Goal: Task Accomplishment & Management: Use online tool/utility

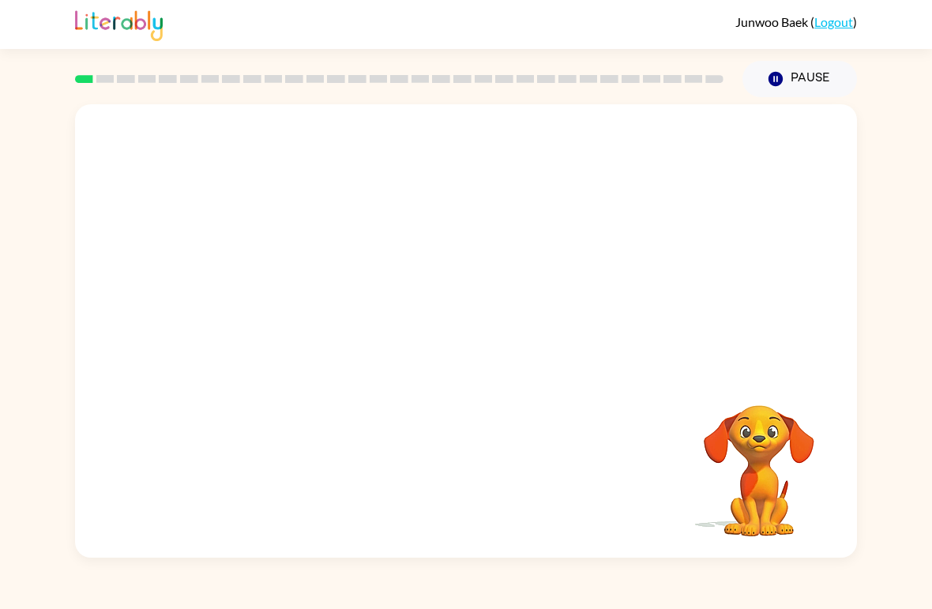
click at [282, 305] on video "Your browser must support playing .mp4 files to use Literably. Please try using…" at bounding box center [466, 238] width 782 height 268
click at [483, 324] on button "button" at bounding box center [466, 339] width 101 height 58
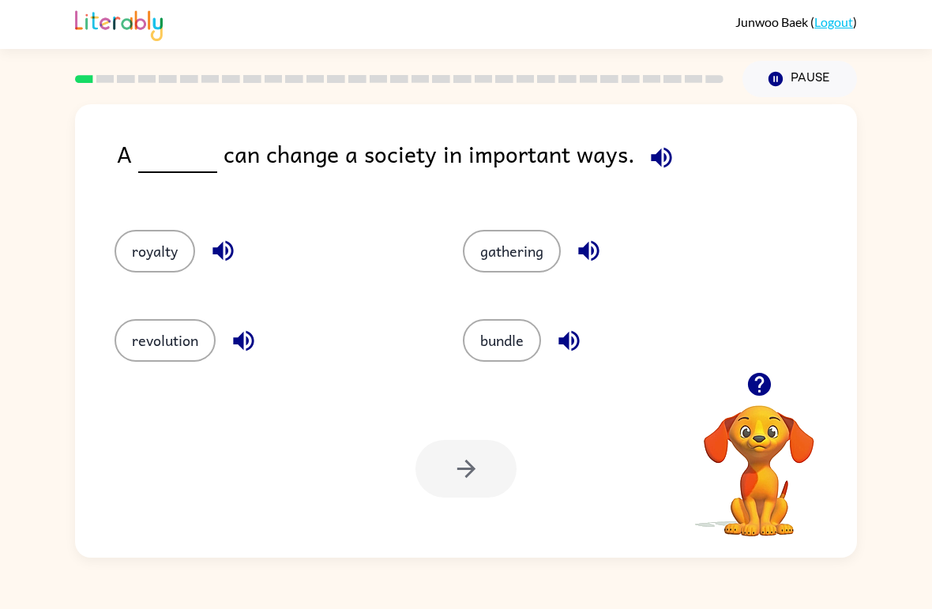
click at [512, 336] on button "bundle" at bounding box center [502, 340] width 78 height 43
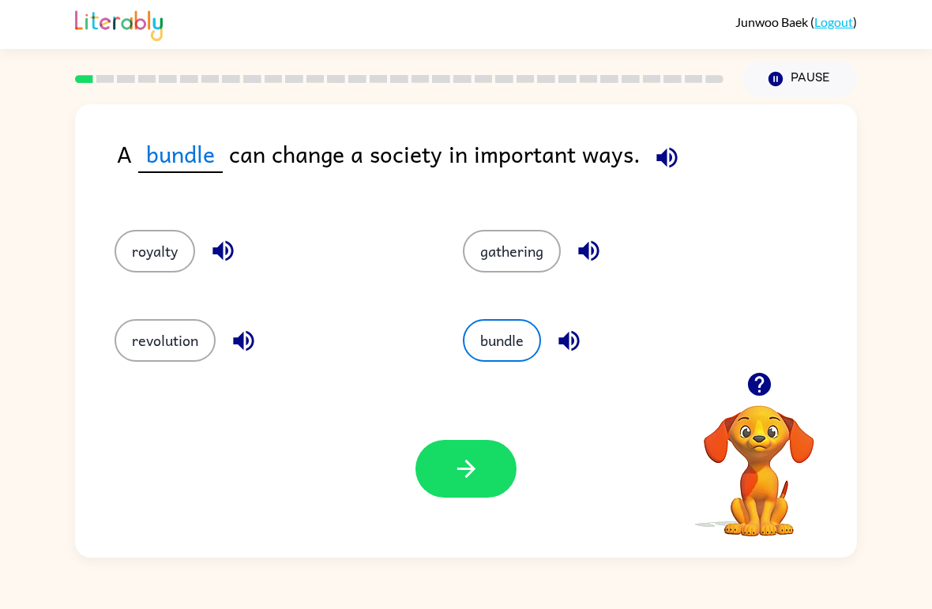
click at [157, 328] on button "revolution" at bounding box center [165, 340] width 101 height 43
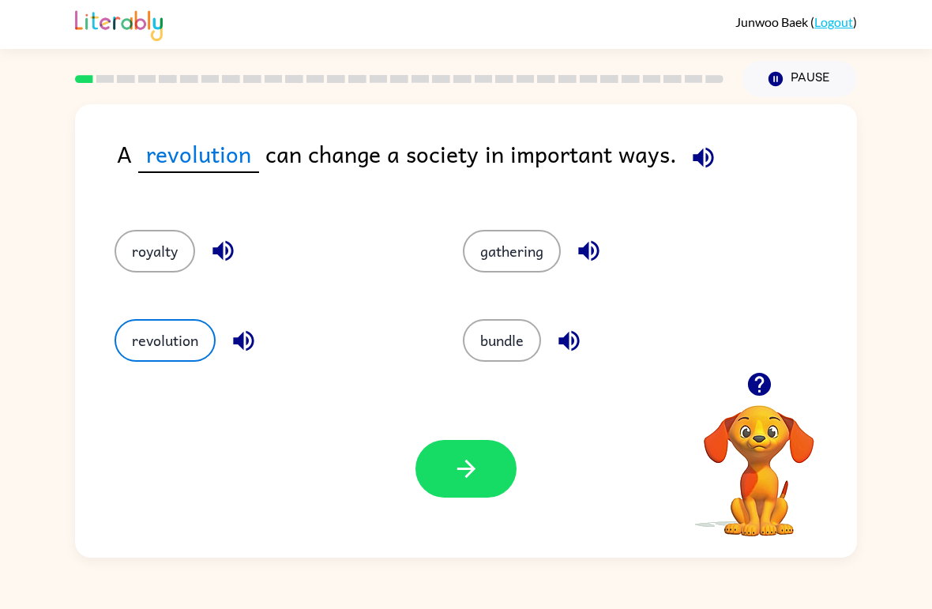
click at [467, 468] on icon "button" at bounding box center [467, 469] width 28 height 28
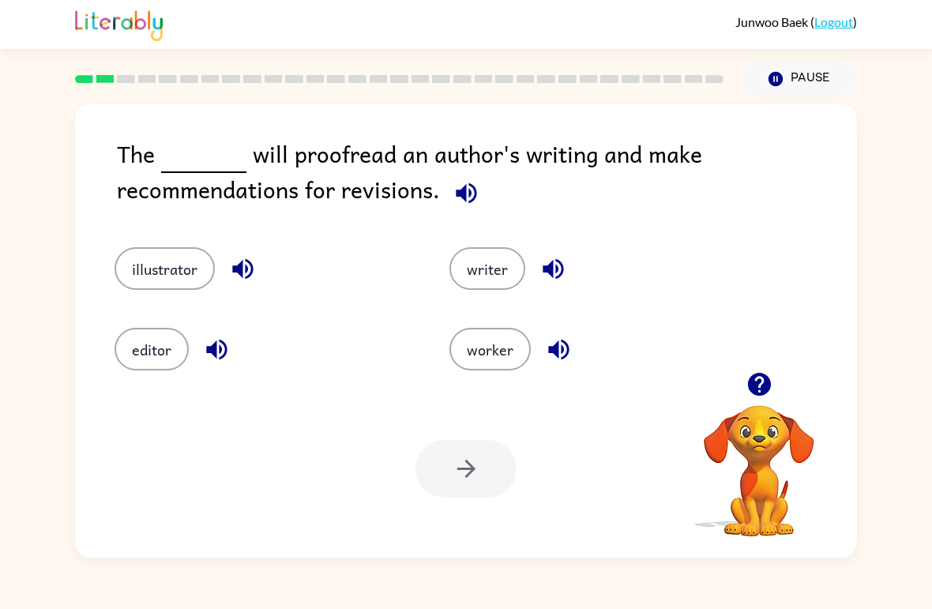
click at [465, 209] on button "button" at bounding box center [466, 193] width 40 height 40
click at [746, 382] on icon "button" at bounding box center [760, 385] width 28 height 28
click at [466, 198] on icon "button" at bounding box center [467, 193] width 28 height 28
click at [462, 196] on icon "button" at bounding box center [466, 192] width 21 height 21
click at [460, 194] on icon "button" at bounding box center [466, 192] width 21 height 21
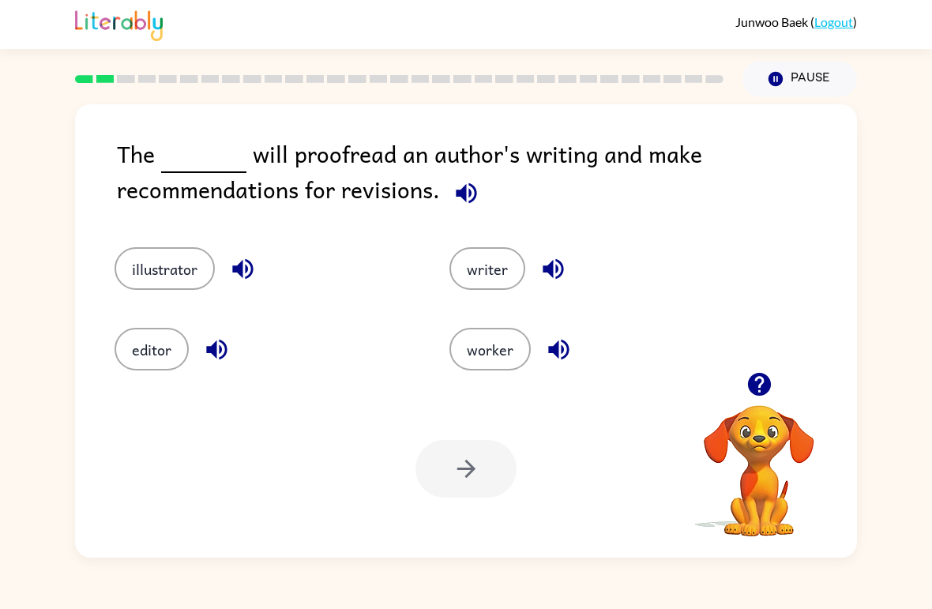
click at [160, 267] on button "illustrator" at bounding box center [165, 268] width 100 height 43
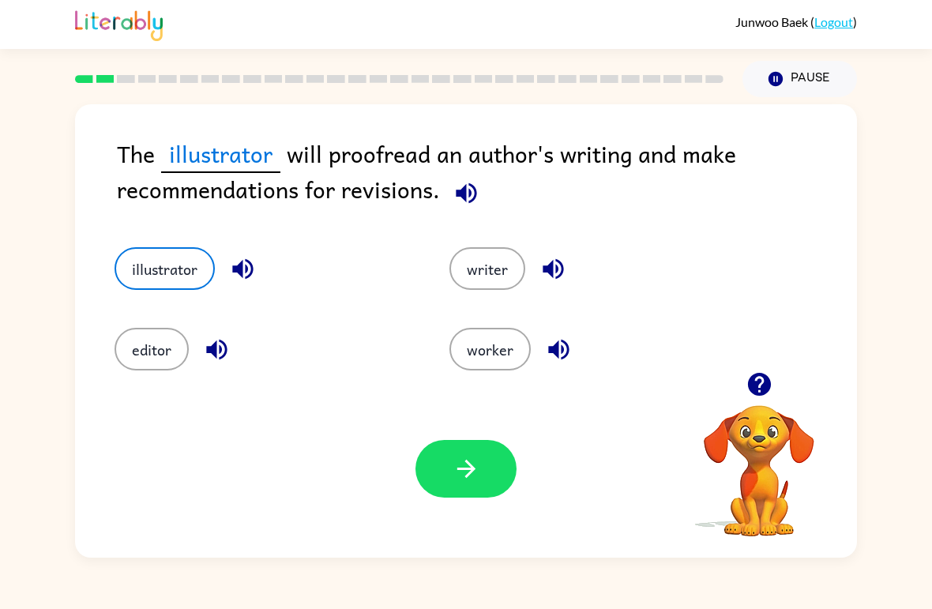
click at [473, 484] on button "button" at bounding box center [466, 469] width 101 height 58
click at [428, 476] on div at bounding box center [466, 469] width 101 height 58
click at [427, 489] on div at bounding box center [466, 469] width 101 height 58
click at [450, 500] on div "Your browser must support playing .mp4 files to use Literably. Please try using…" at bounding box center [466, 469] width 782 height 178
click at [442, 463] on div at bounding box center [466, 469] width 101 height 58
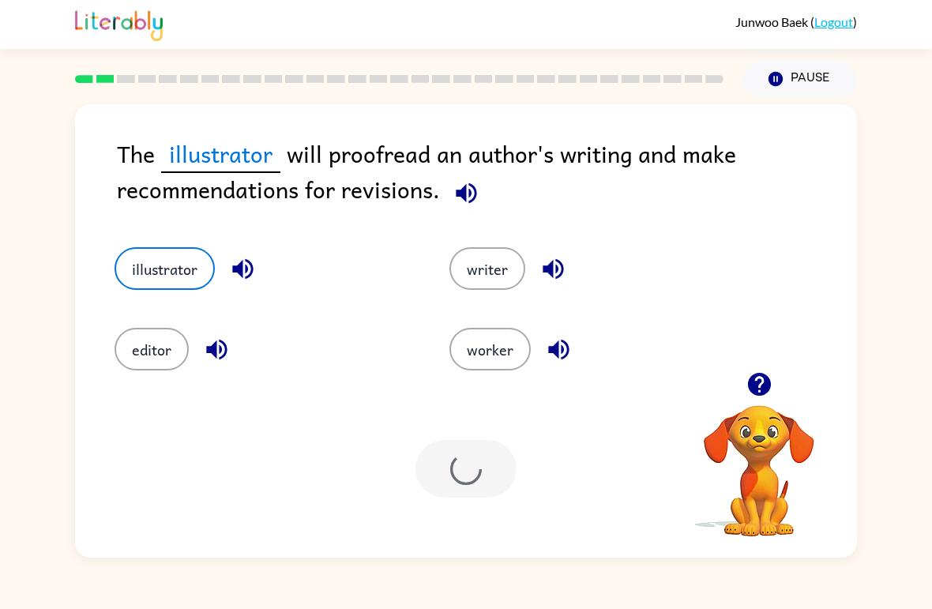
click at [133, 368] on button "editor" at bounding box center [152, 349] width 74 height 43
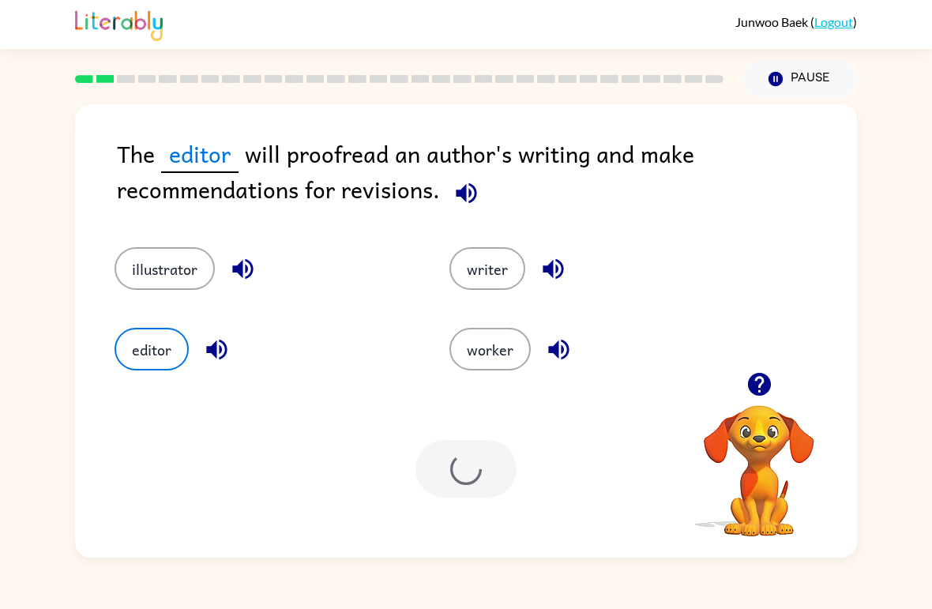
click at [160, 267] on button "illustrator" at bounding box center [165, 268] width 100 height 43
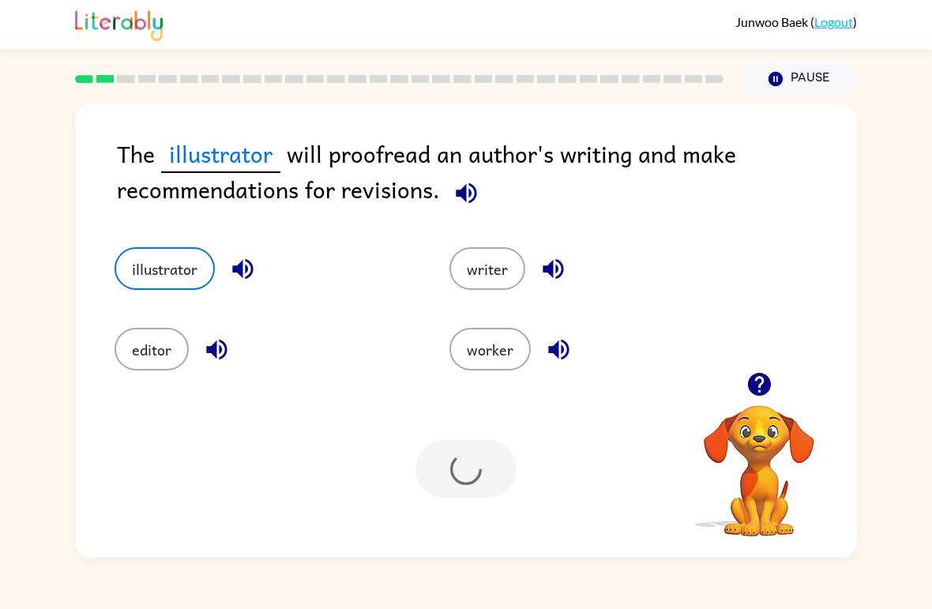
click at [778, 77] on icon "button" at bounding box center [776, 79] width 14 height 14
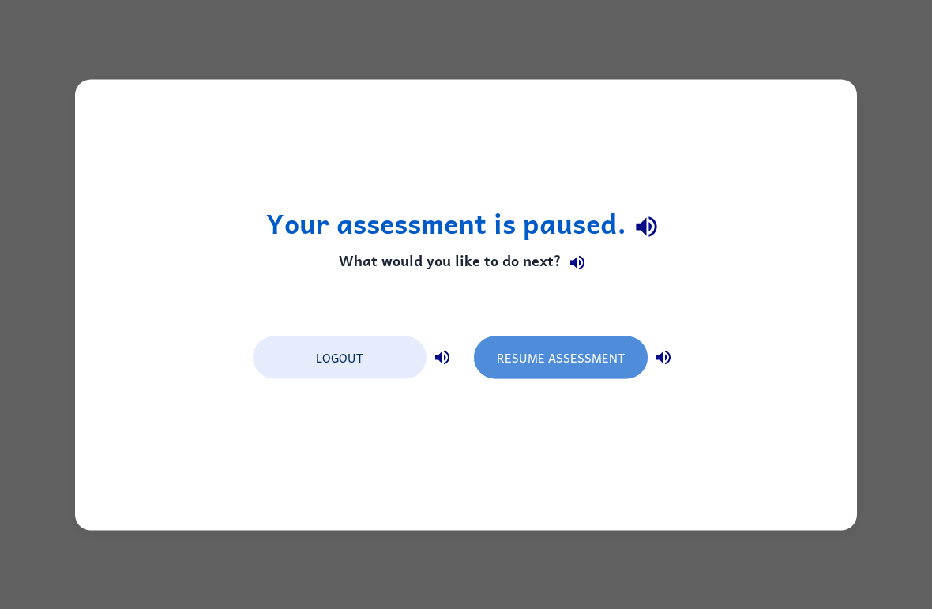
click at [533, 376] on button "Resume Assessment" at bounding box center [561, 357] width 174 height 43
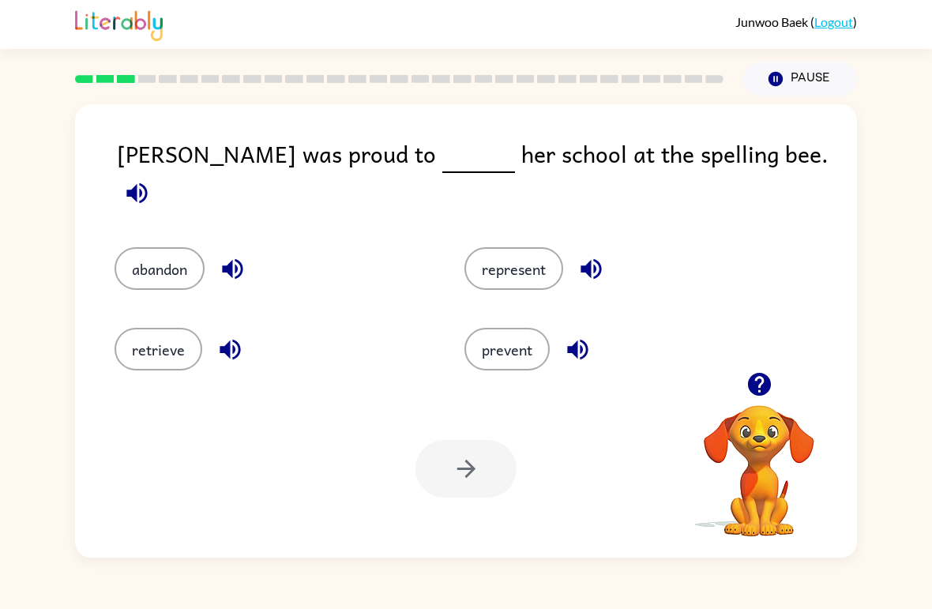
click at [491, 330] on button "prevent" at bounding box center [507, 349] width 85 height 43
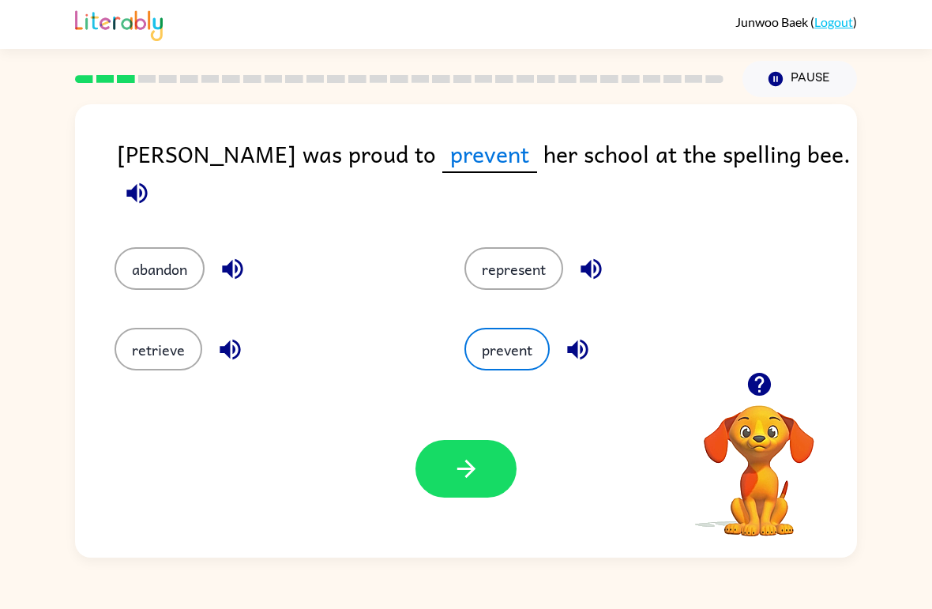
click at [158, 313] on div "retrieve" at bounding box center [260, 338] width 350 height 81
click at [434, 480] on button "button" at bounding box center [466, 469] width 101 height 58
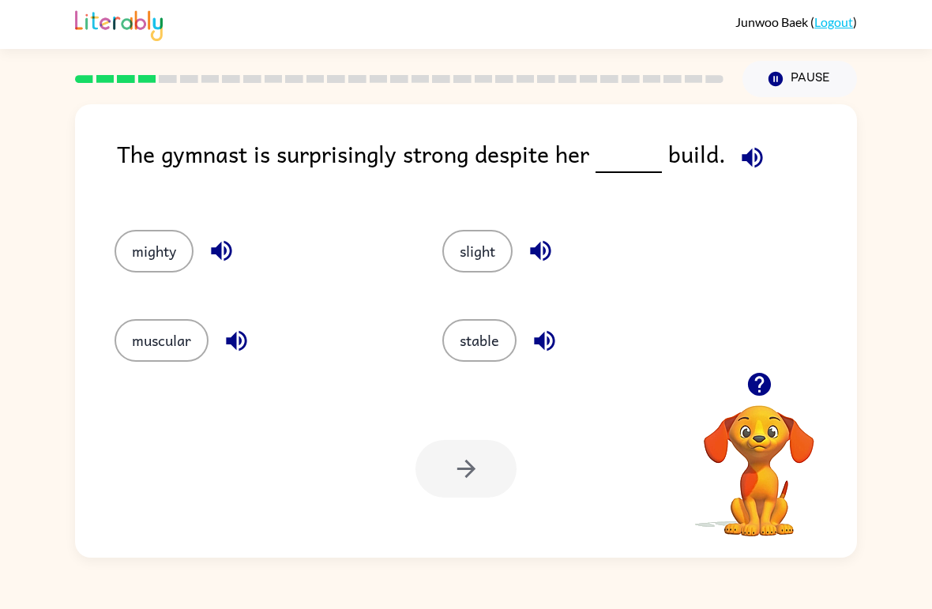
click at [154, 344] on button "muscular" at bounding box center [162, 340] width 94 height 43
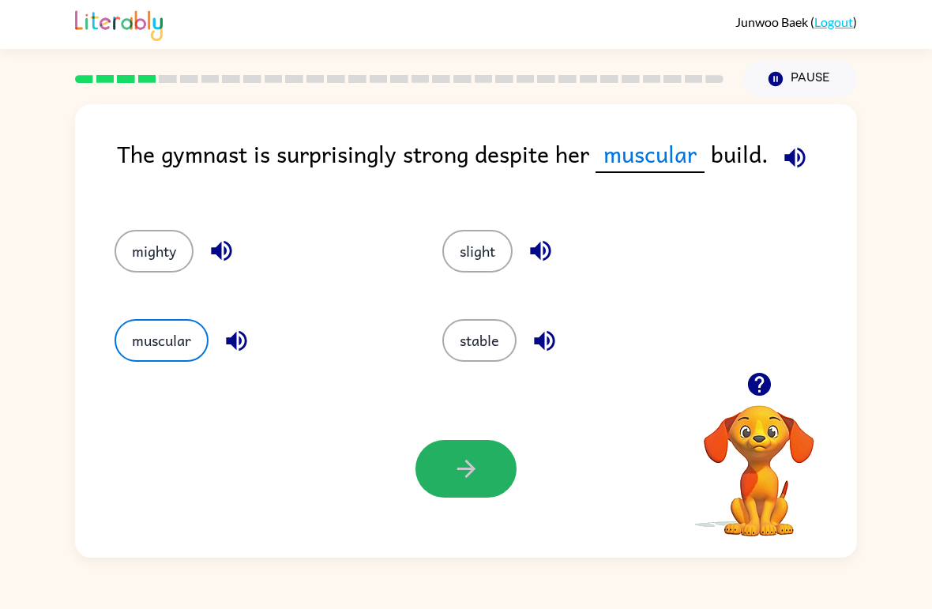
click at [457, 479] on icon "button" at bounding box center [467, 469] width 28 height 28
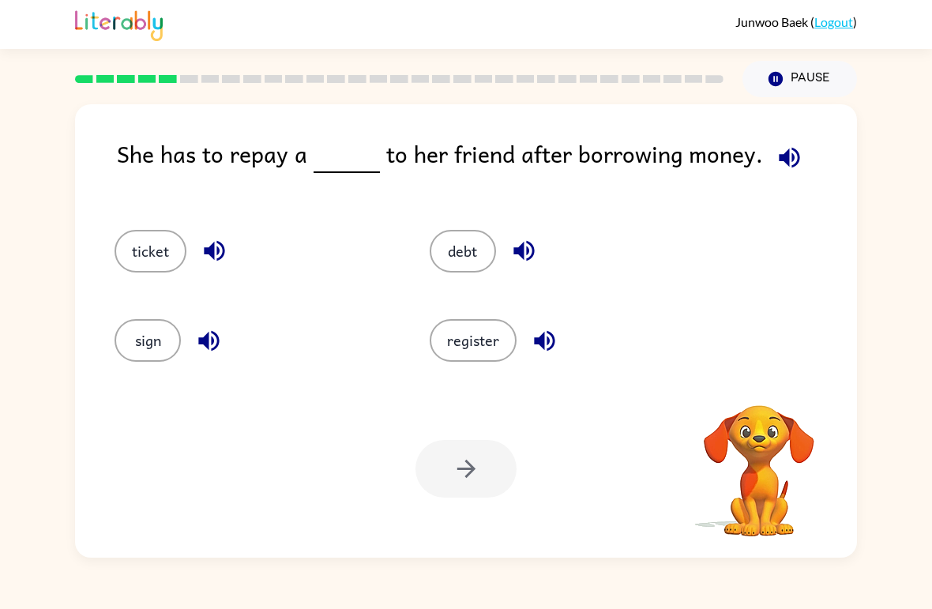
click at [453, 457] on div at bounding box center [466, 469] width 101 height 58
click at [455, 231] on button "debt" at bounding box center [463, 251] width 66 height 43
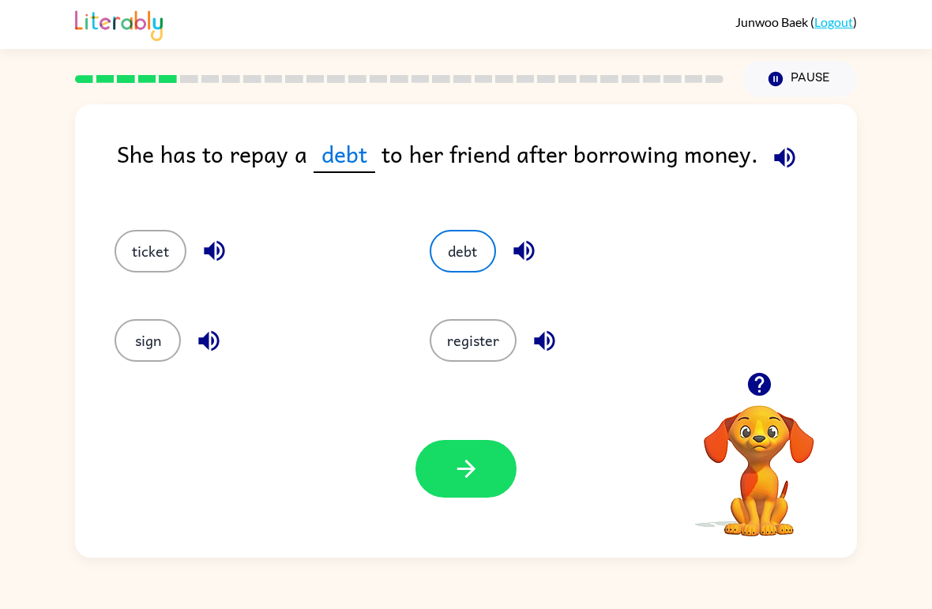
click at [471, 468] on icon "button" at bounding box center [467, 469] width 28 height 28
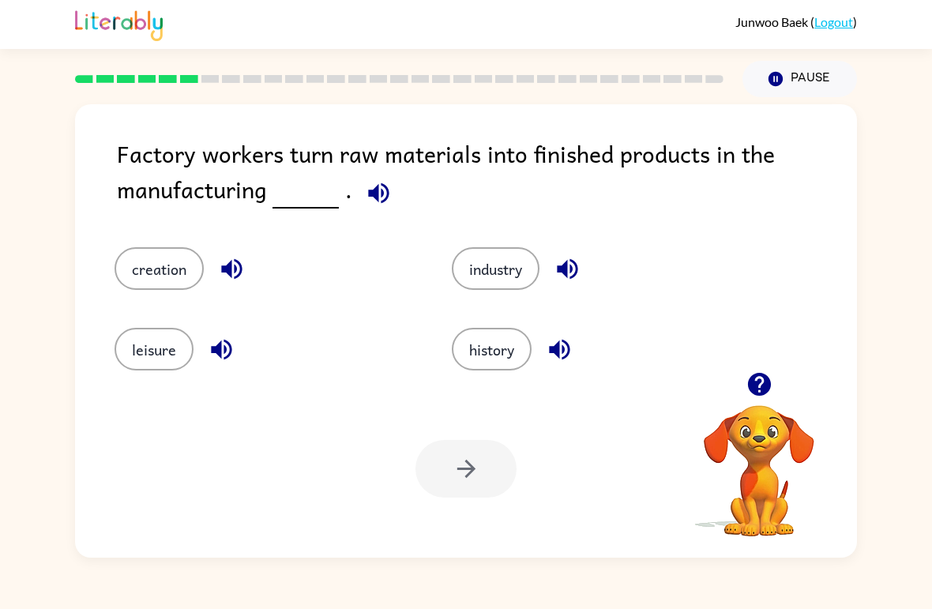
click at [136, 273] on button "creation" at bounding box center [159, 268] width 89 height 43
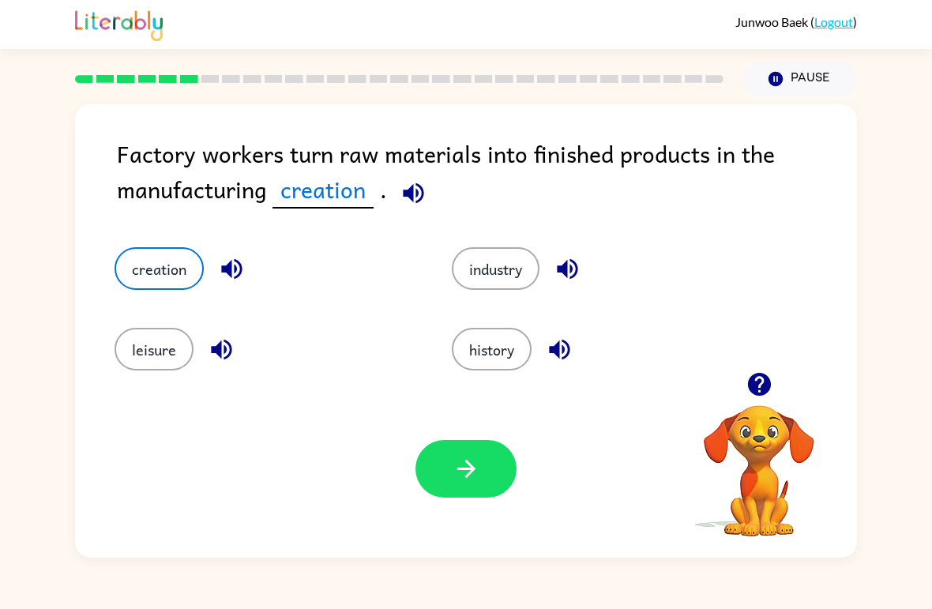
click at [450, 479] on button "button" at bounding box center [466, 469] width 101 height 58
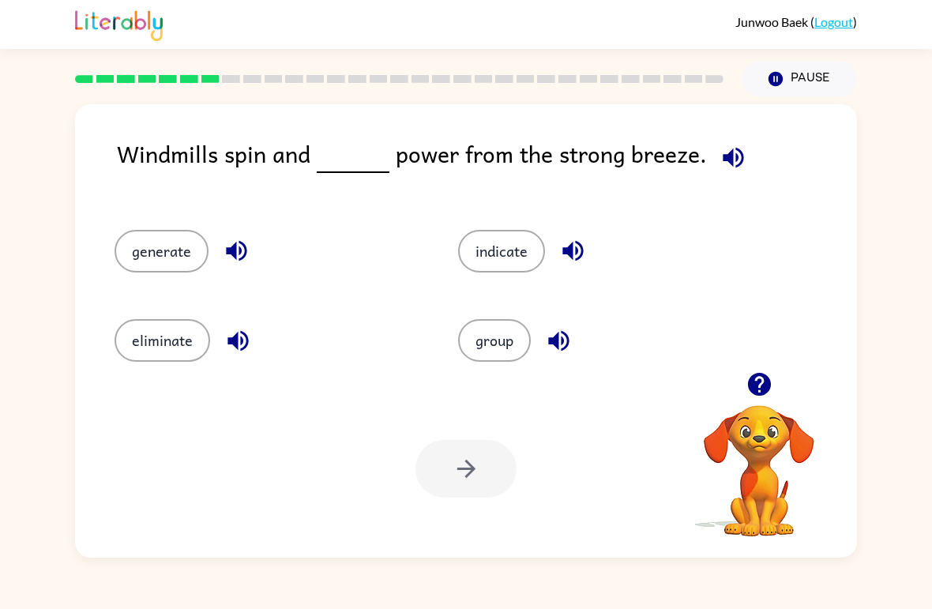
click at [503, 250] on button "indicate" at bounding box center [501, 251] width 87 height 43
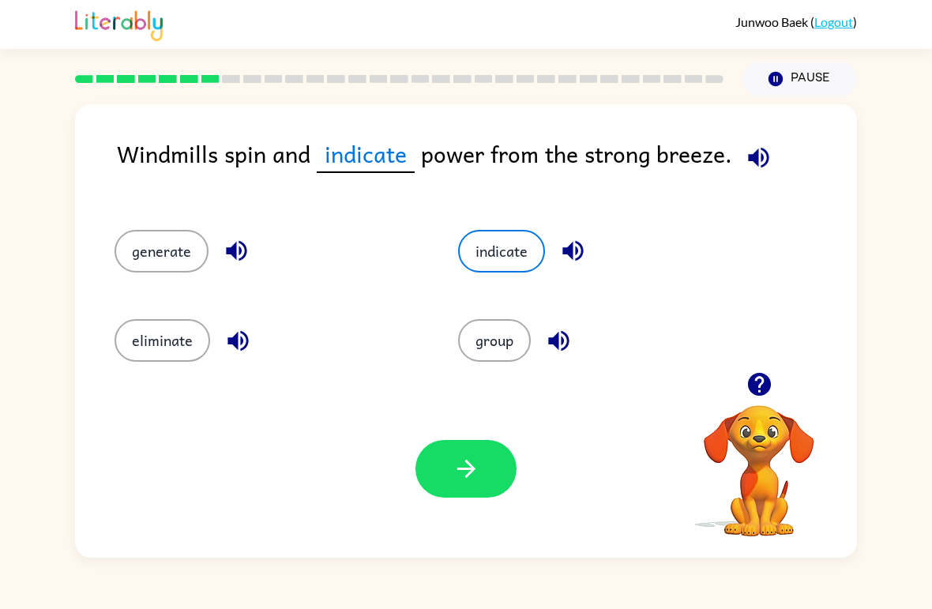
click at [136, 246] on button "generate" at bounding box center [162, 251] width 94 height 43
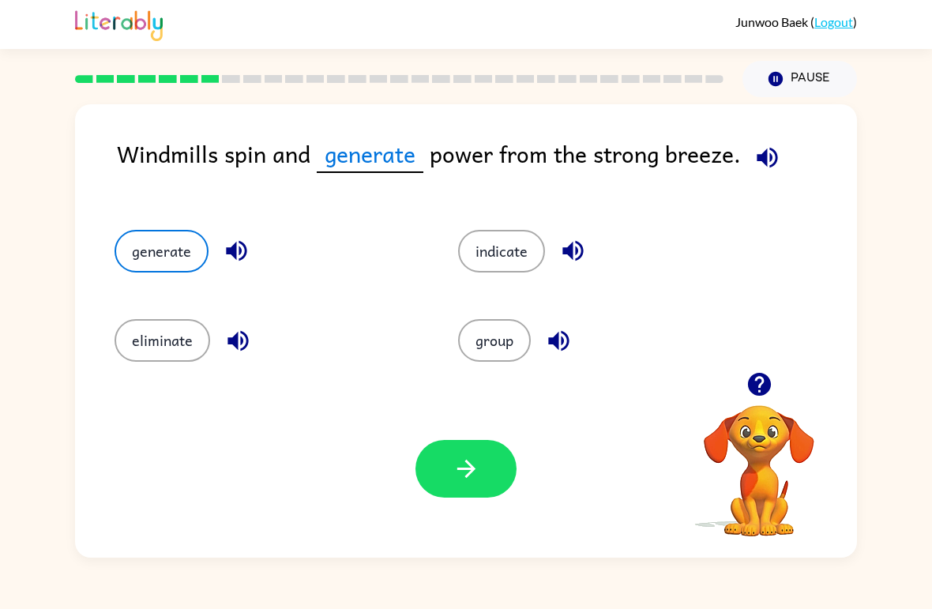
click at [450, 481] on button "button" at bounding box center [466, 469] width 101 height 58
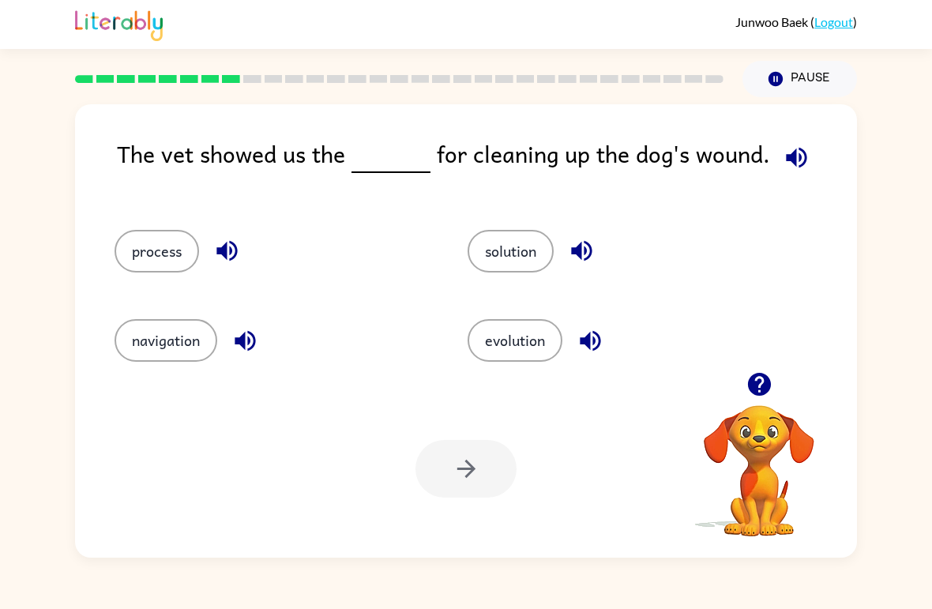
click at [489, 251] on button "solution" at bounding box center [511, 251] width 86 height 43
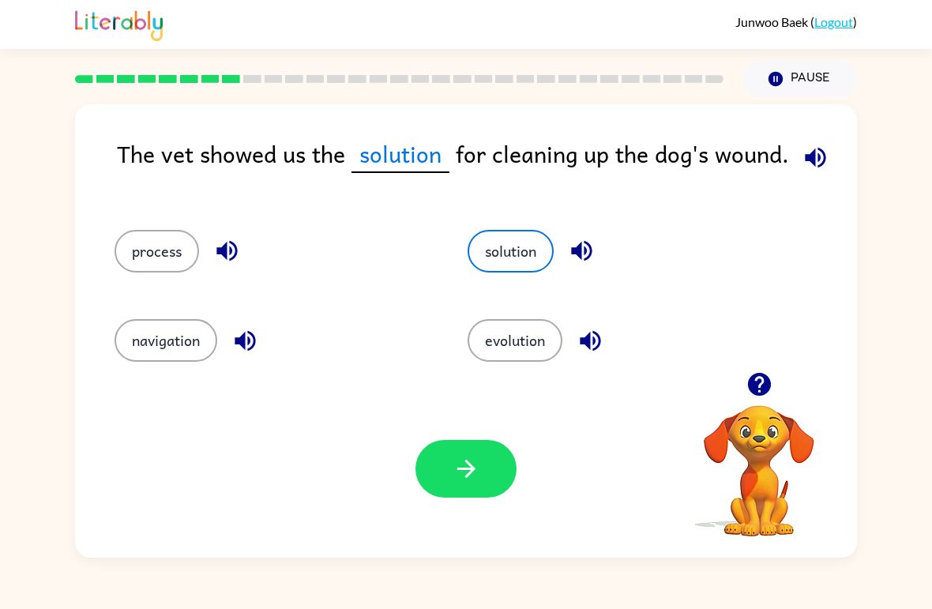
click at [453, 480] on icon "button" at bounding box center [467, 469] width 28 height 28
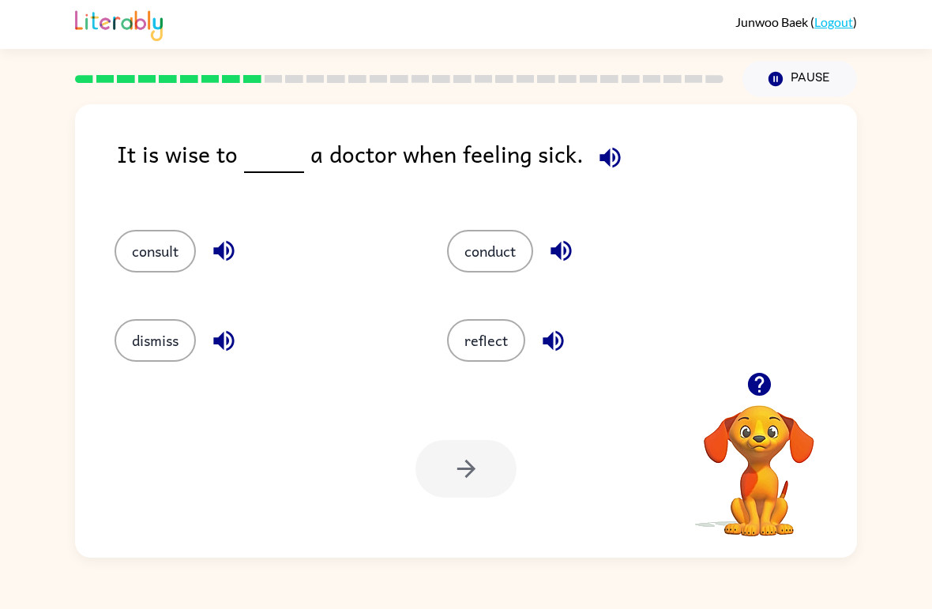
click at [152, 250] on button "consult" at bounding box center [155, 251] width 81 height 43
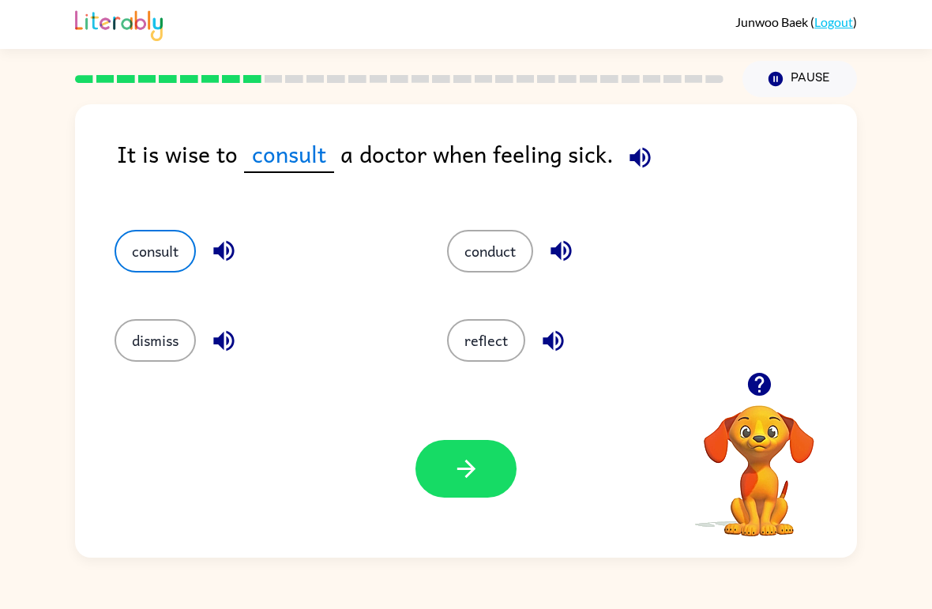
click at [488, 251] on button "conduct" at bounding box center [490, 251] width 86 height 43
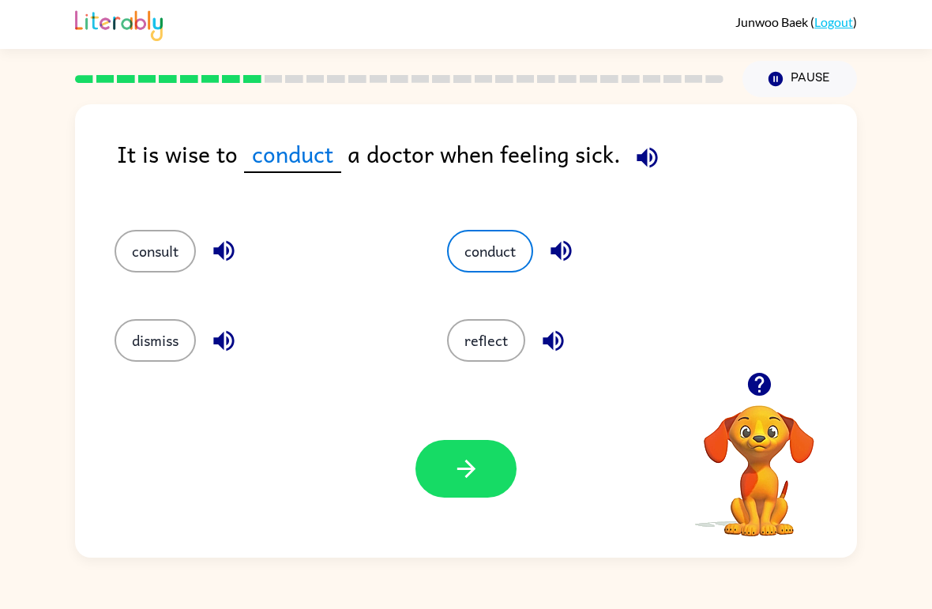
click at [486, 481] on button "button" at bounding box center [466, 469] width 101 height 58
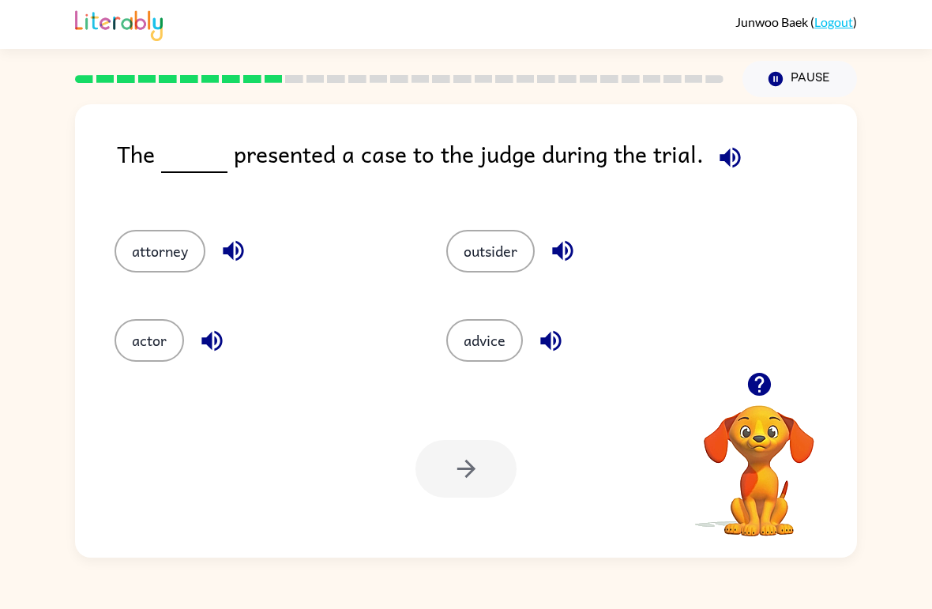
click at [144, 265] on button "attorney" at bounding box center [160, 251] width 91 height 43
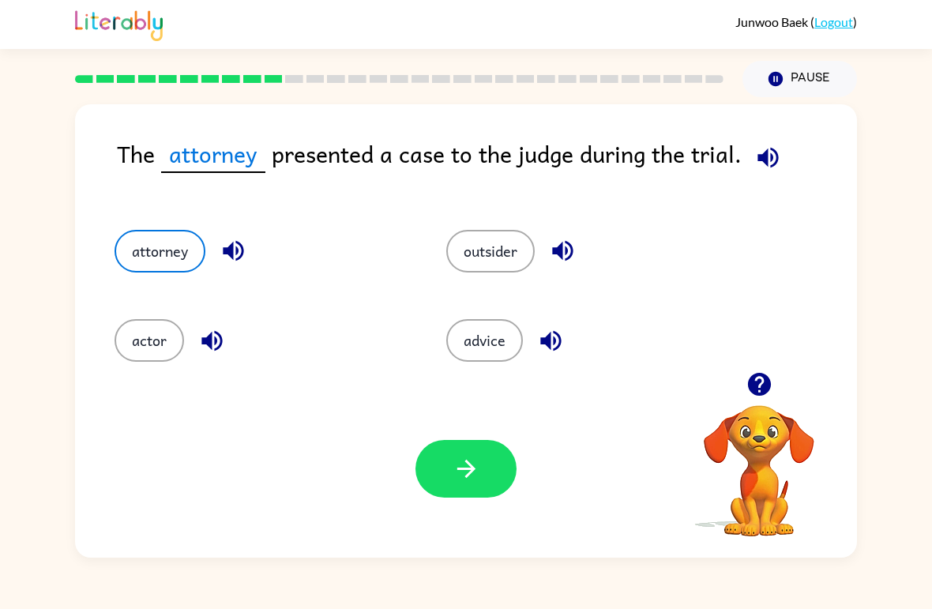
click at [449, 487] on button "button" at bounding box center [466, 469] width 101 height 58
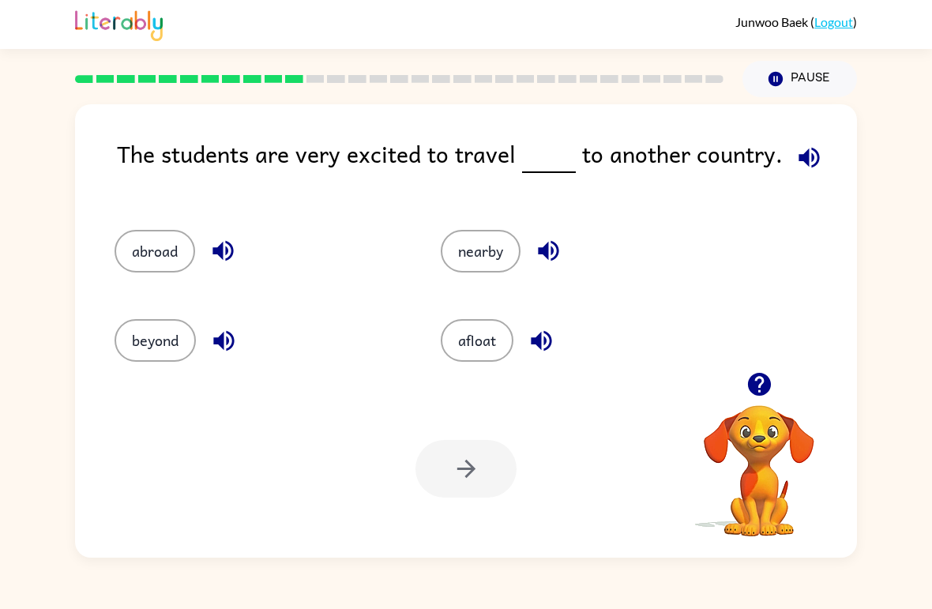
click at [152, 269] on button "abroad" at bounding box center [155, 251] width 81 height 43
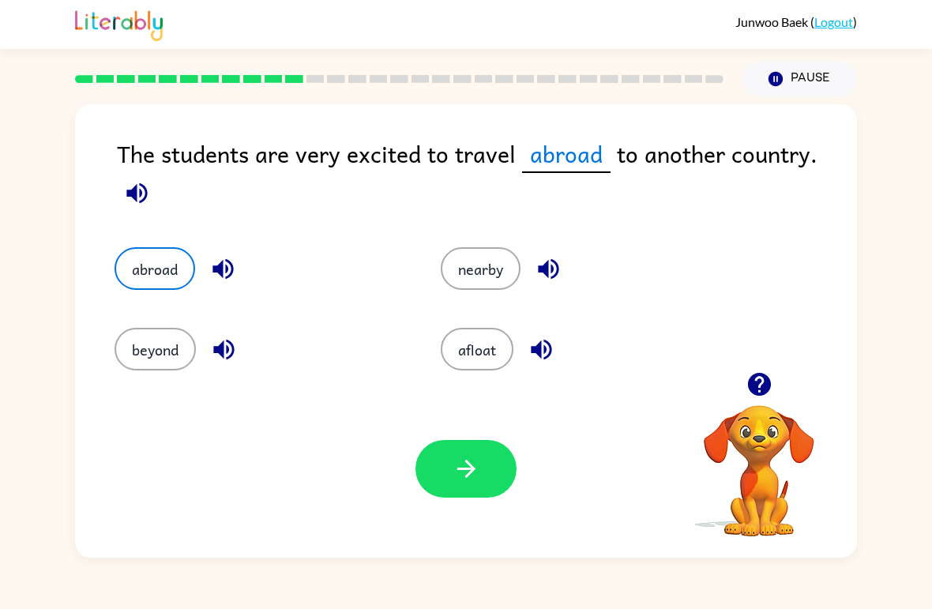
click at [443, 472] on button "button" at bounding box center [466, 469] width 101 height 58
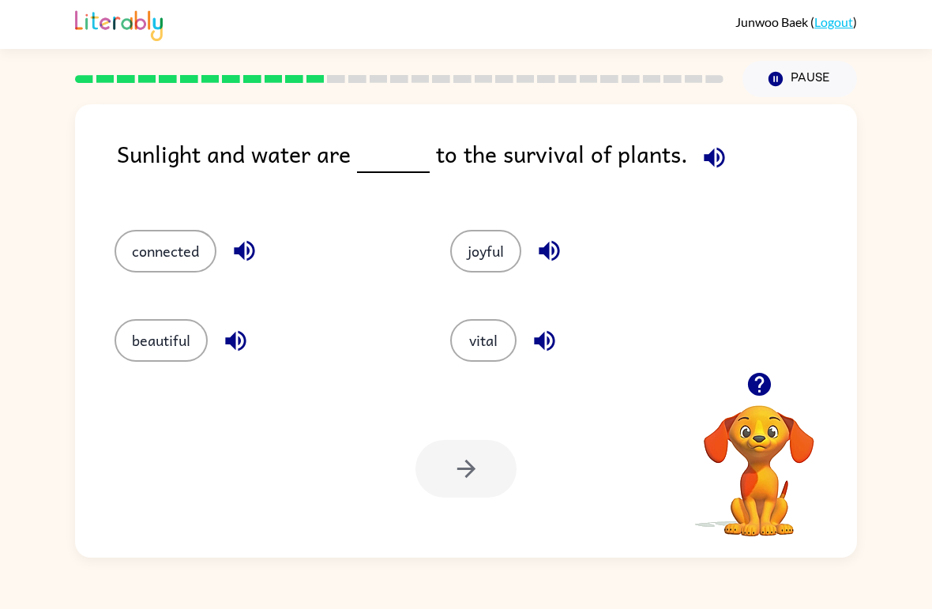
click at [473, 359] on button "vital" at bounding box center [483, 340] width 66 height 43
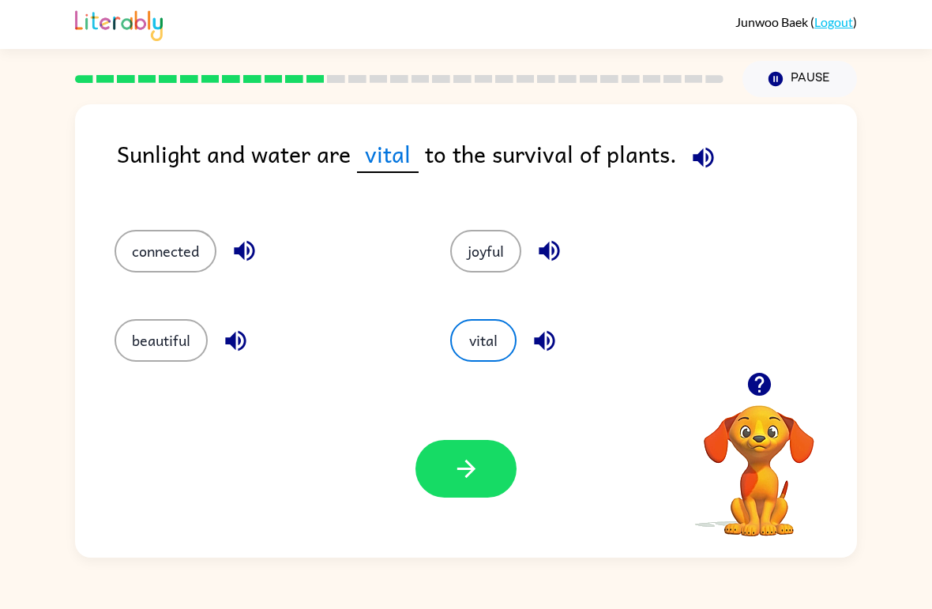
click at [471, 464] on icon "button" at bounding box center [467, 469] width 28 height 28
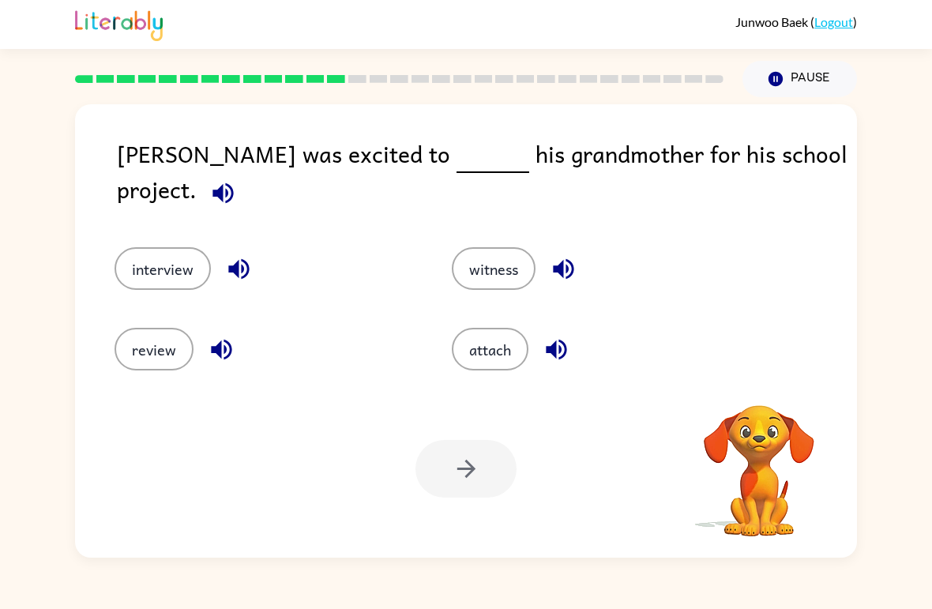
click at [157, 328] on button "review" at bounding box center [154, 349] width 79 height 43
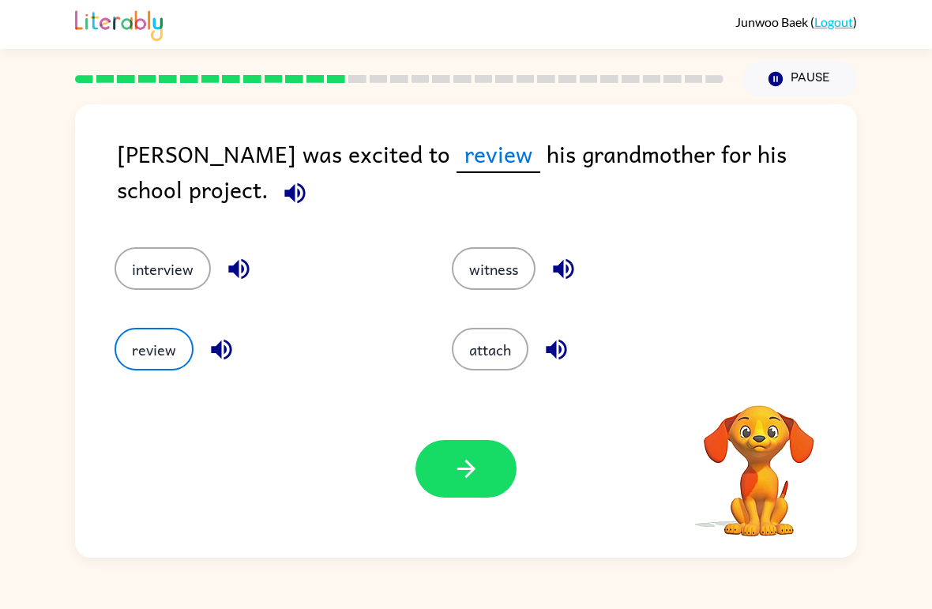
click at [450, 459] on button "button" at bounding box center [466, 469] width 101 height 58
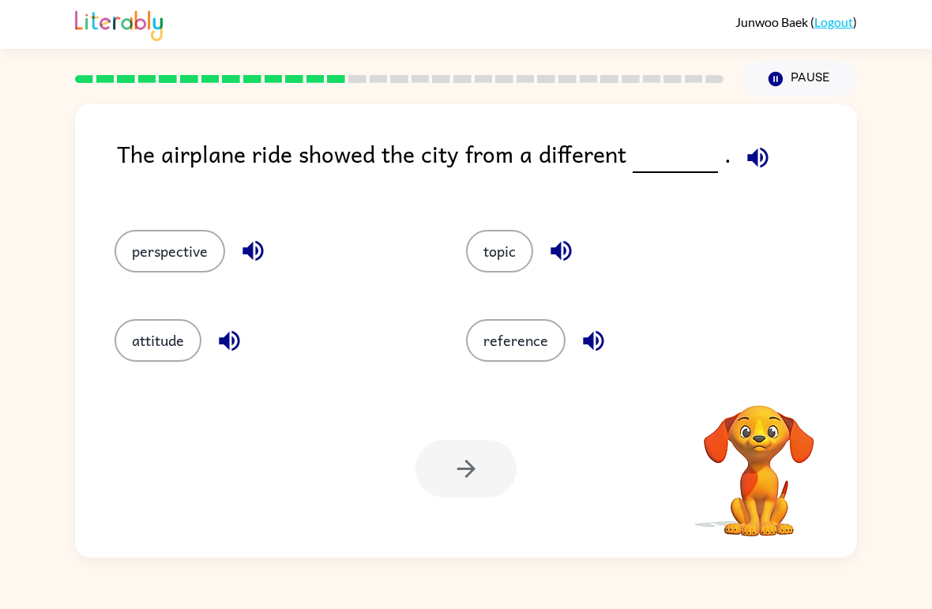
click at [479, 461] on div at bounding box center [466, 469] width 101 height 58
click at [499, 242] on button "topic" at bounding box center [499, 251] width 67 height 43
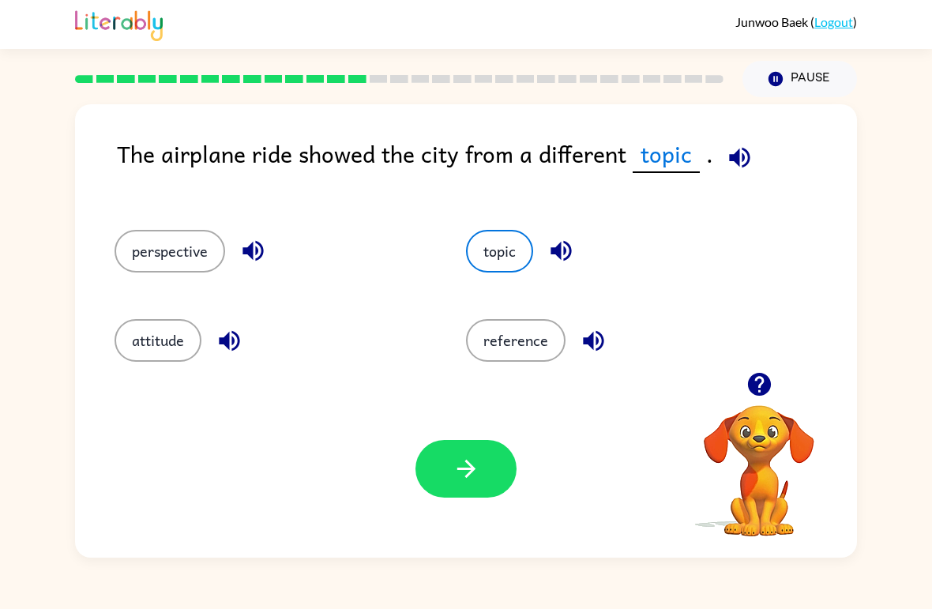
click at [468, 445] on button "button" at bounding box center [466, 469] width 101 height 58
click at [454, 485] on div at bounding box center [466, 469] width 101 height 58
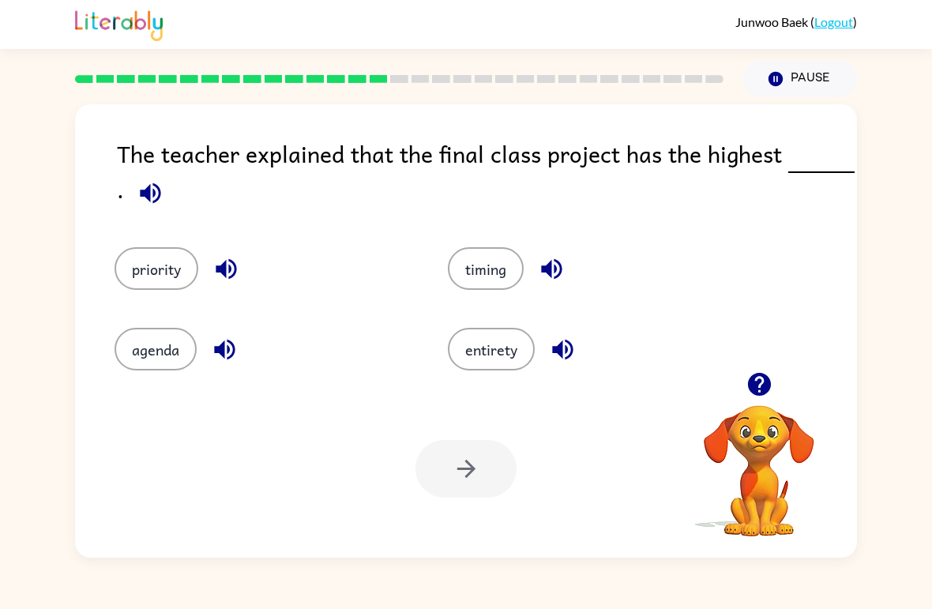
click at [497, 366] on button "entirety" at bounding box center [491, 349] width 87 height 43
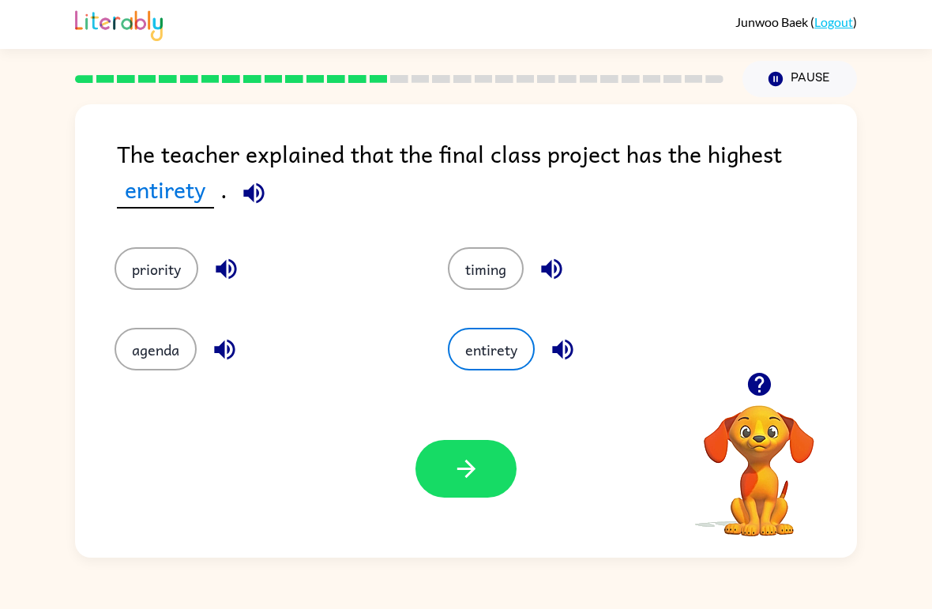
click at [470, 457] on icon "button" at bounding box center [467, 469] width 28 height 28
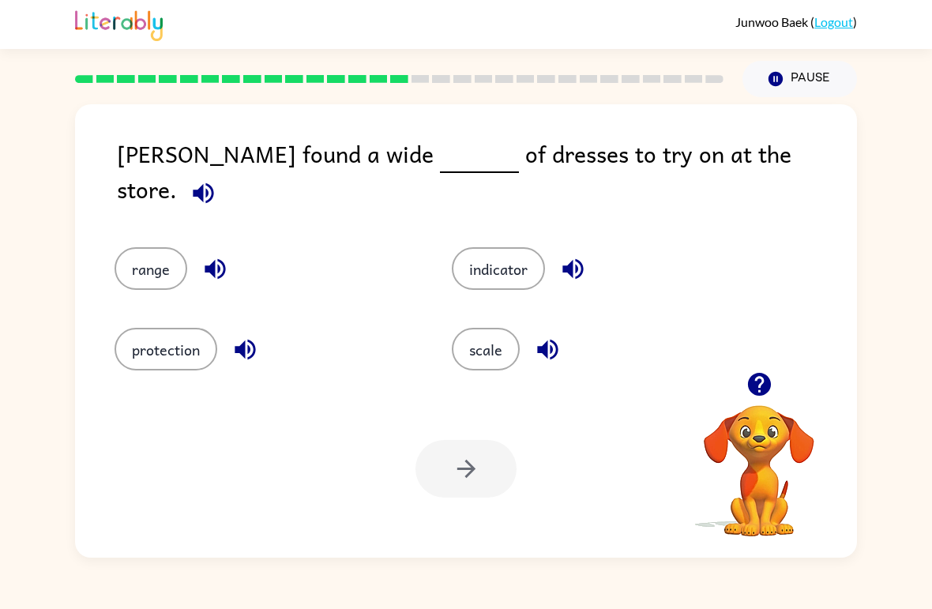
click at [481, 332] on button "scale" at bounding box center [486, 349] width 68 height 43
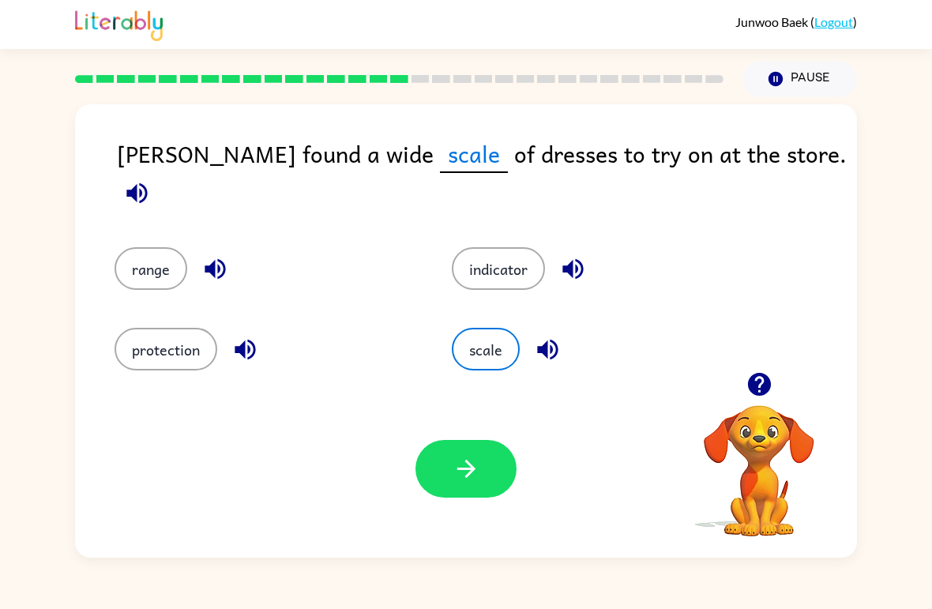
click at [507, 464] on button "button" at bounding box center [466, 469] width 101 height 58
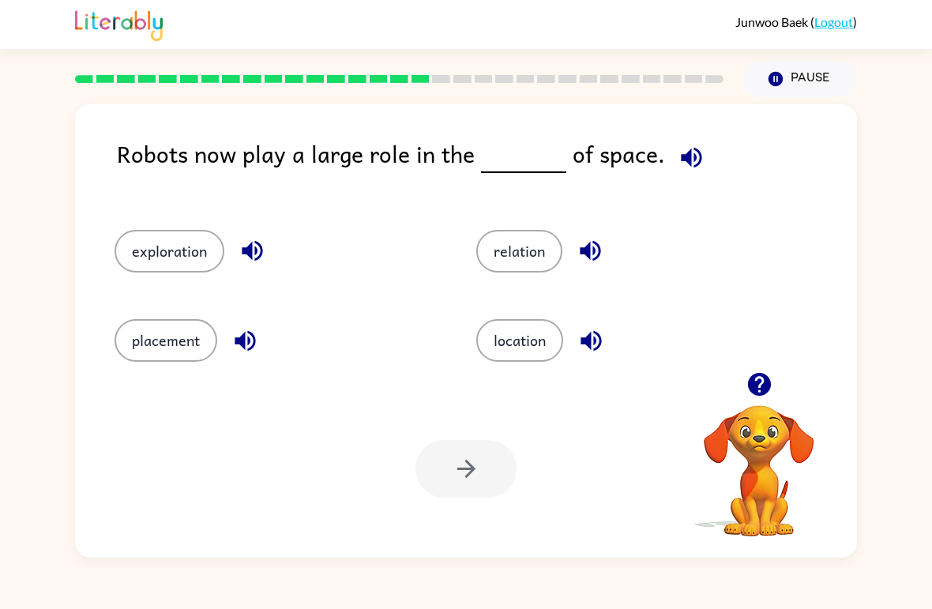
click at [521, 346] on button "location" at bounding box center [519, 340] width 87 height 43
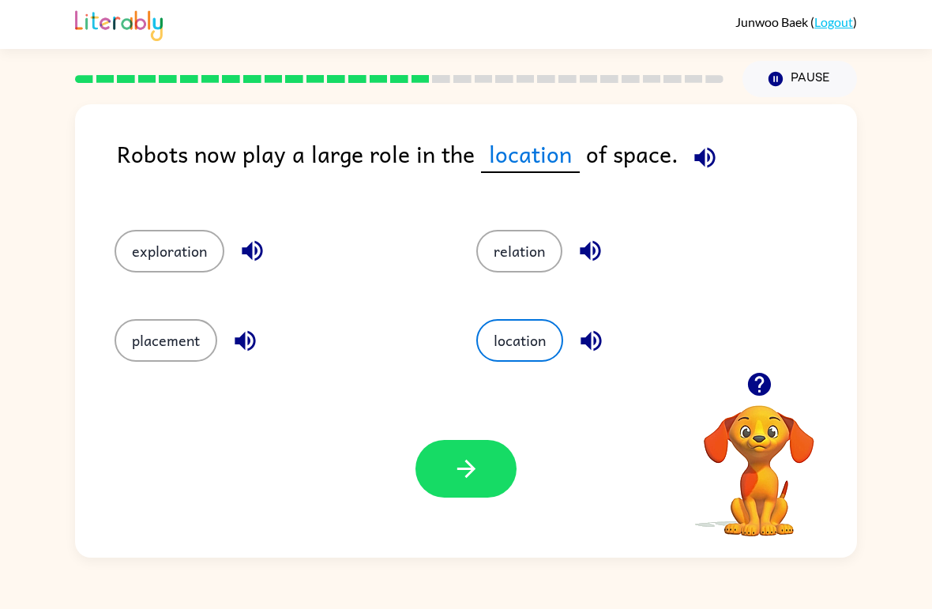
click at [461, 476] on icon "button" at bounding box center [467, 469] width 28 height 28
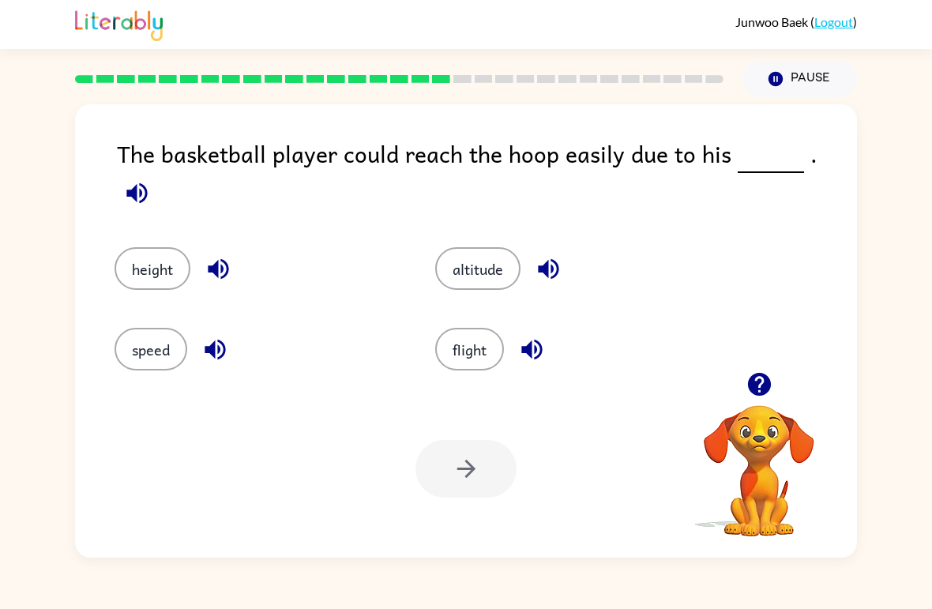
click at [131, 250] on button "height" at bounding box center [153, 268] width 76 height 43
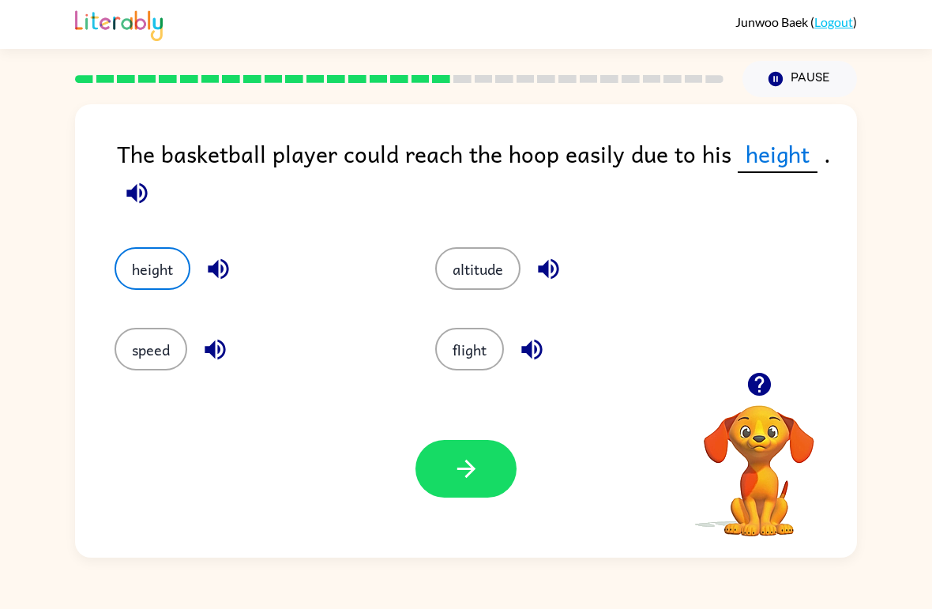
click at [447, 483] on button "button" at bounding box center [466, 469] width 101 height 58
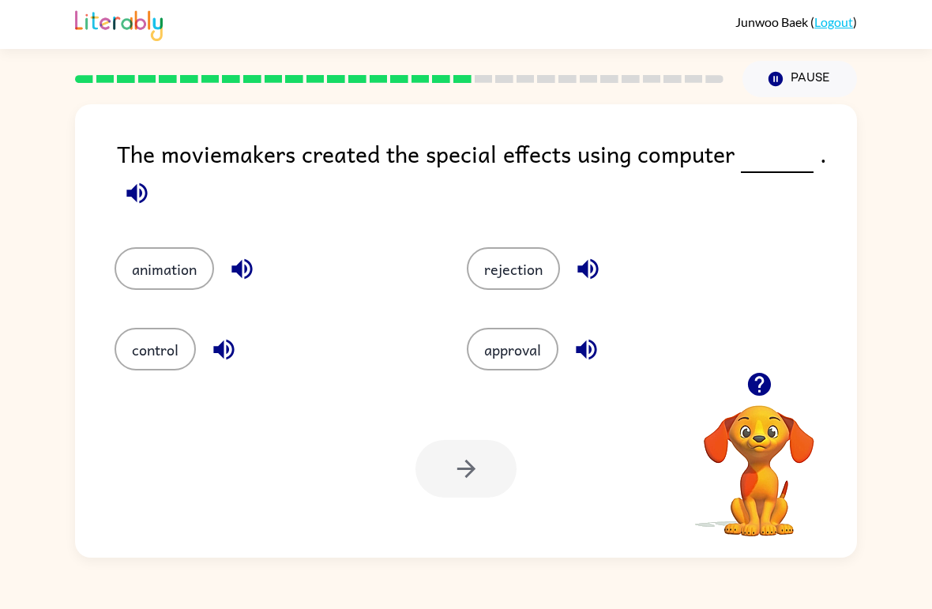
click at [130, 273] on button "animation" at bounding box center [165, 268] width 100 height 43
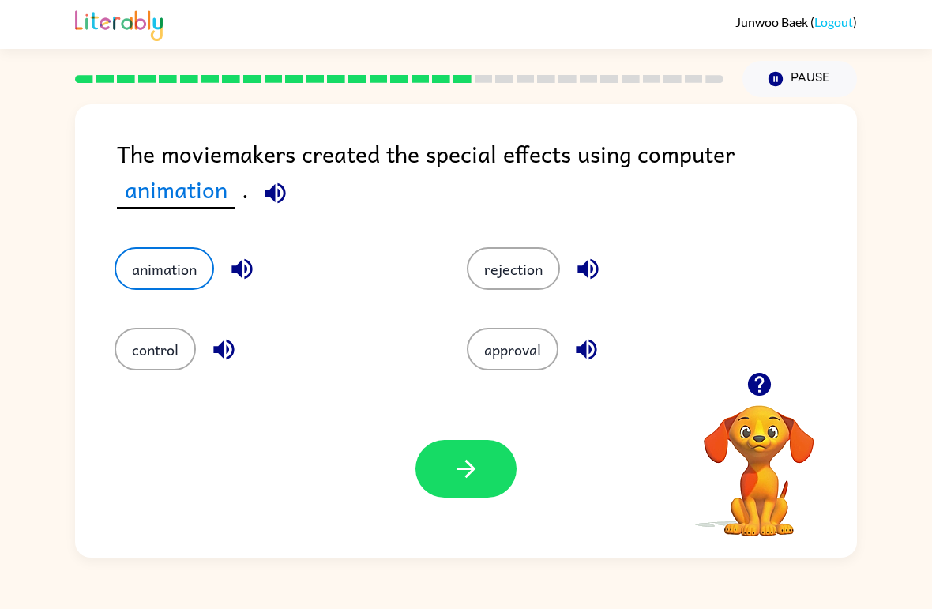
click at [186, 343] on button "control" at bounding box center [155, 349] width 81 height 43
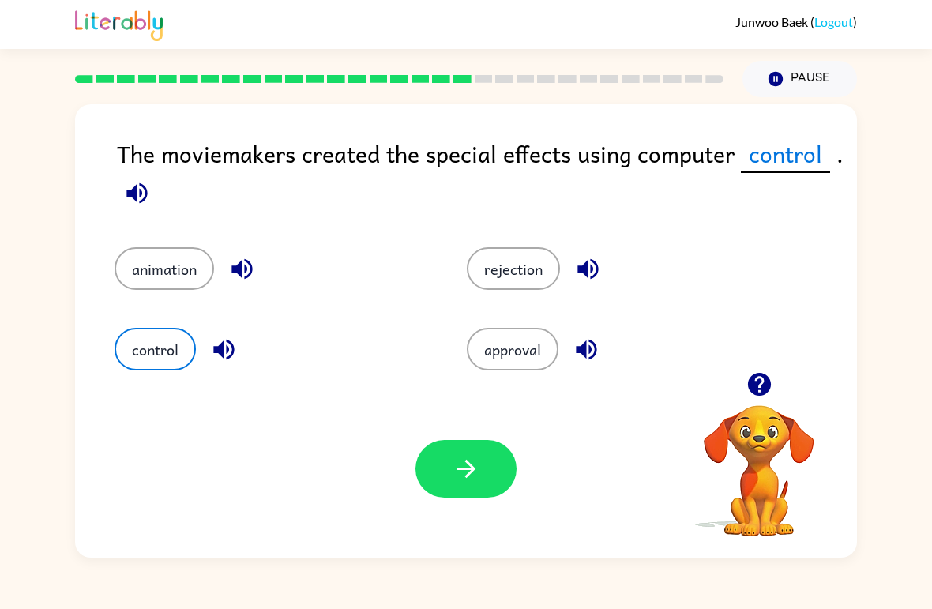
click at [182, 290] on button "animation" at bounding box center [165, 268] width 100 height 43
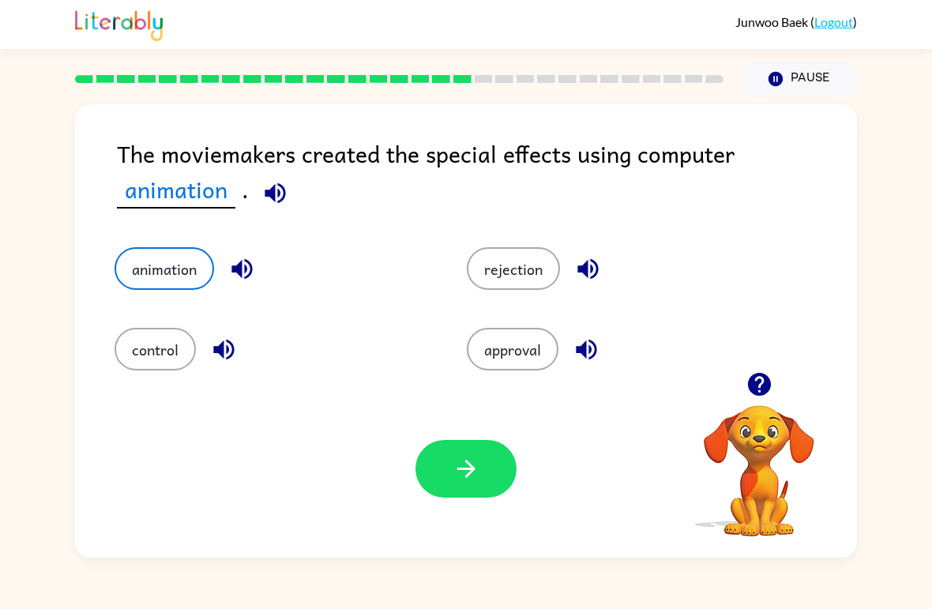
click at [434, 495] on button "button" at bounding box center [466, 469] width 101 height 58
click at [464, 474] on div at bounding box center [466, 469] width 101 height 58
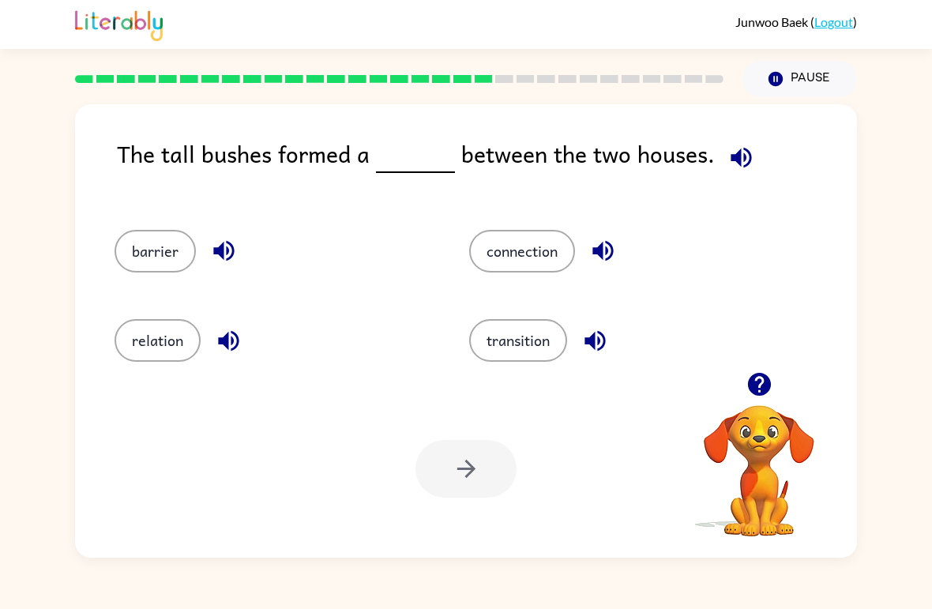
click at [162, 251] on button "barrier" at bounding box center [155, 251] width 81 height 43
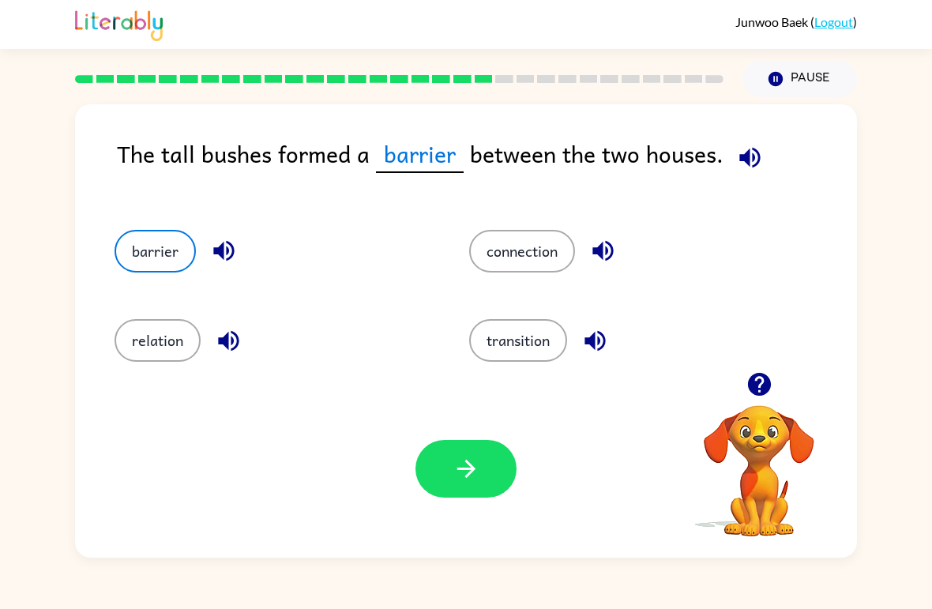
click at [446, 466] on button "button" at bounding box center [466, 469] width 101 height 58
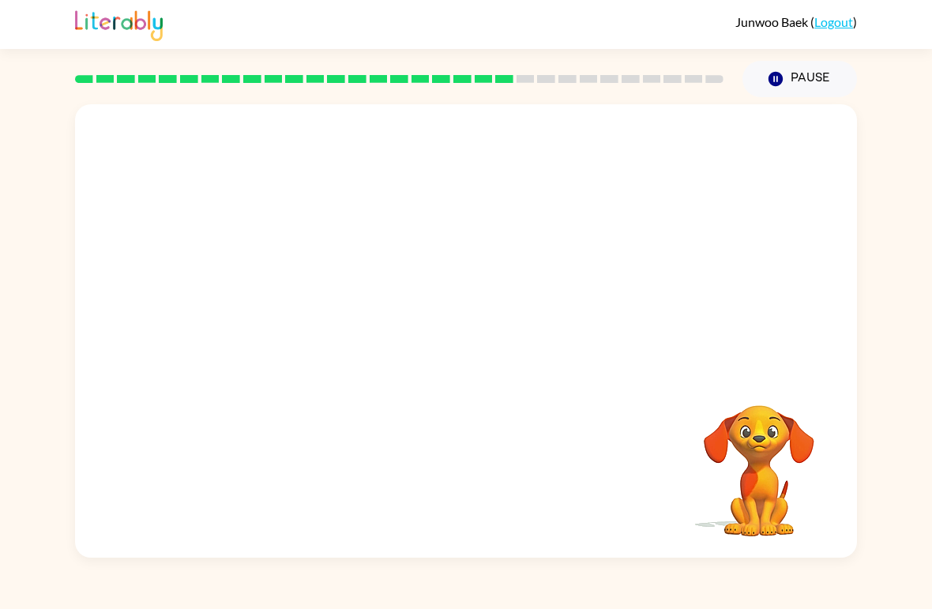
click at [560, 247] on video "Your browser must support playing .mp4 files to use Literably. Please try using…" at bounding box center [466, 238] width 782 height 268
click at [470, 345] on icon "button" at bounding box center [466, 339] width 18 height 18
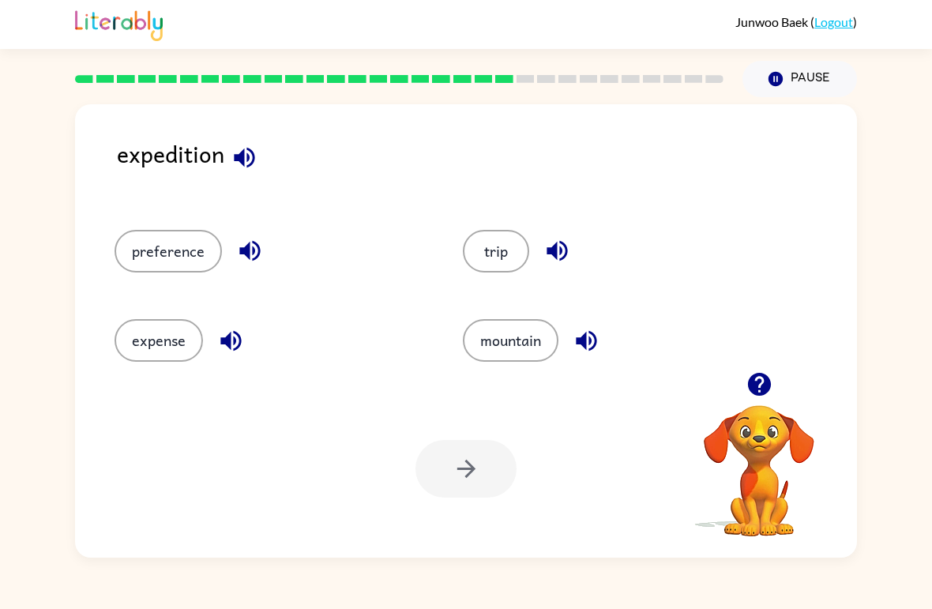
click at [484, 257] on button "trip" at bounding box center [496, 251] width 66 height 43
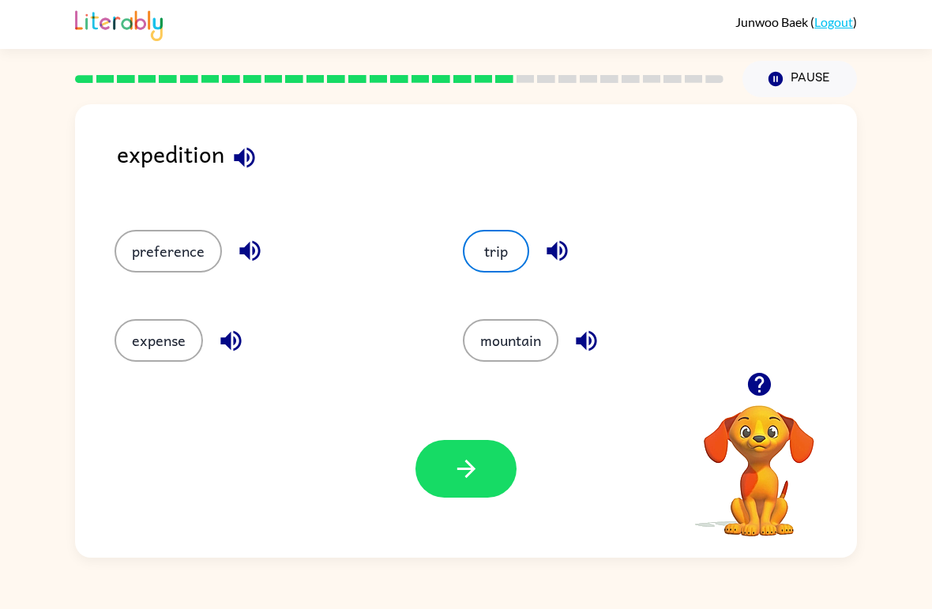
click at [485, 476] on button "button" at bounding box center [466, 469] width 101 height 58
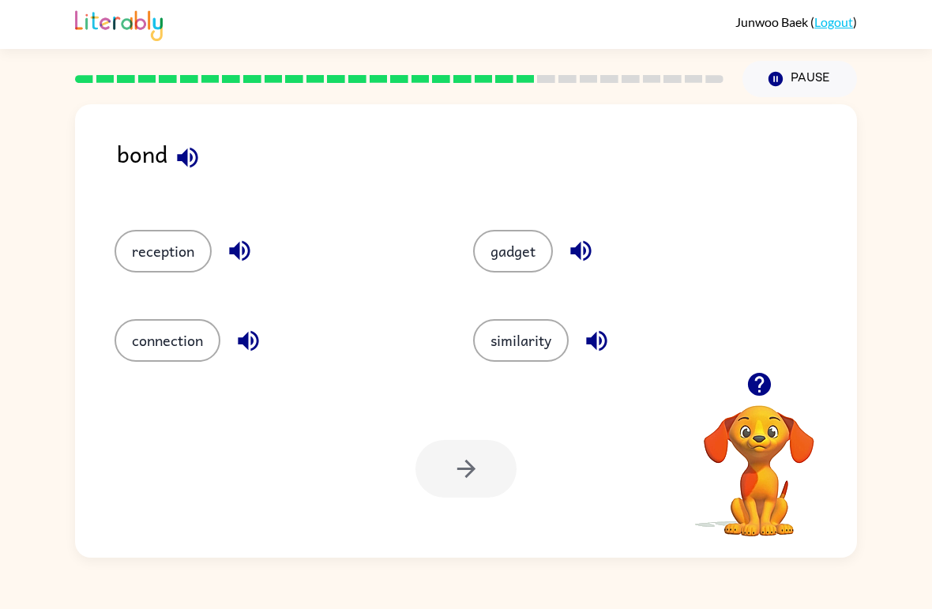
click at [145, 336] on button "connection" at bounding box center [168, 340] width 106 height 43
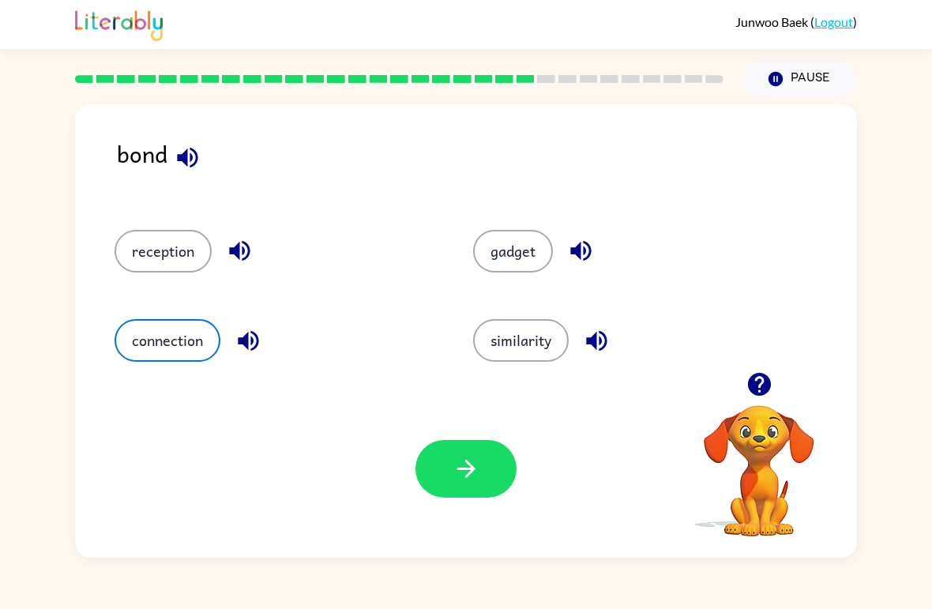
click at [524, 458] on div "Your browser must support playing .mp4 files to use Literably. Please try using…" at bounding box center [466, 469] width 782 height 178
click at [483, 471] on button "button" at bounding box center [466, 469] width 101 height 58
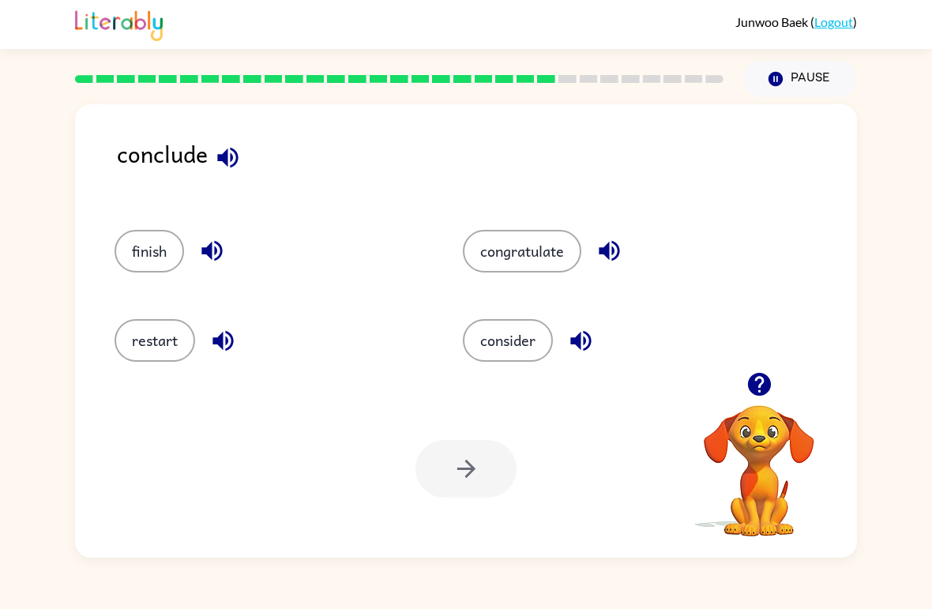
click at [135, 248] on button "finish" at bounding box center [150, 251] width 70 height 43
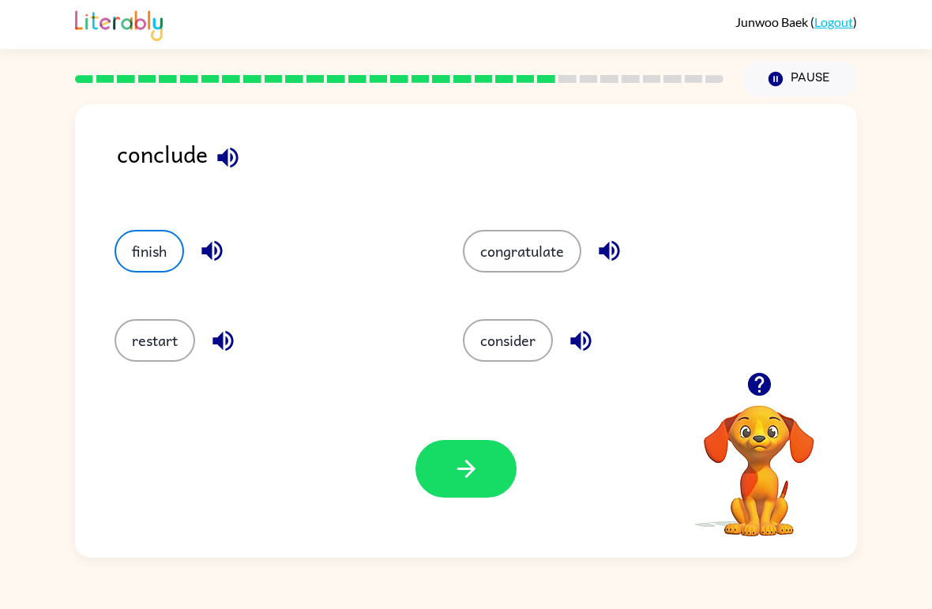
click at [483, 476] on button "button" at bounding box center [466, 469] width 101 height 58
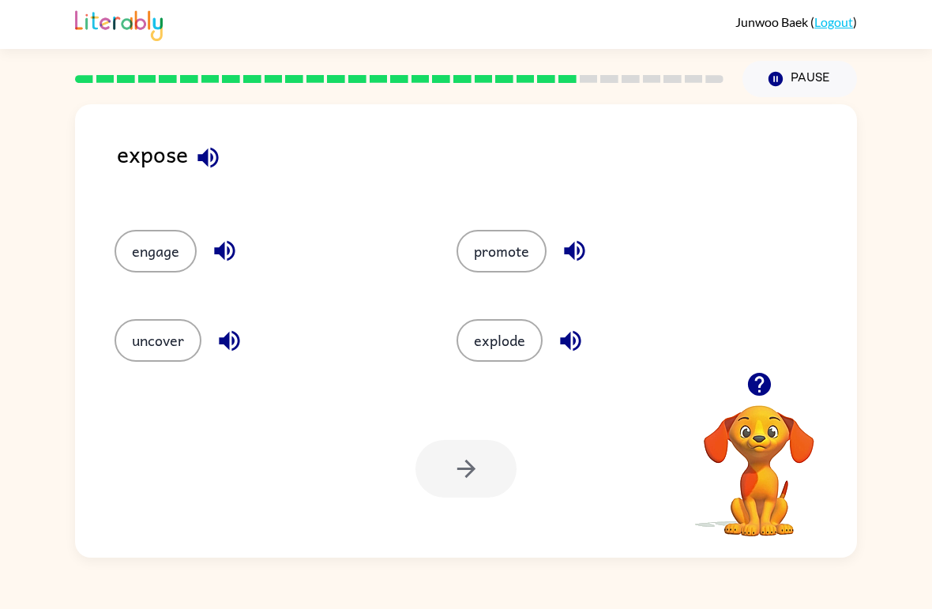
click at [122, 348] on button "uncover" at bounding box center [158, 340] width 87 height 43
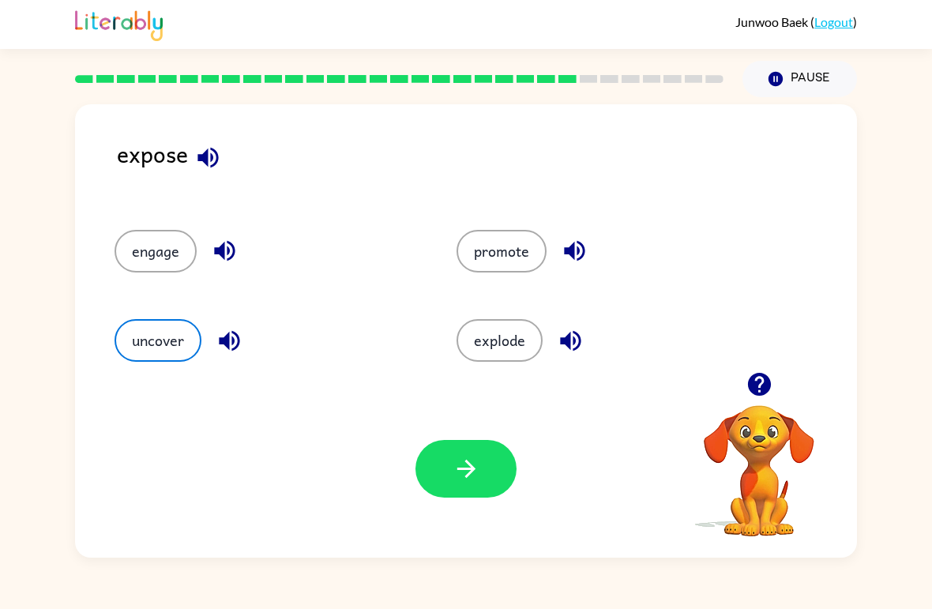
click at [443, 488] on button "button" at bounding box center [466, 469] width 101 height 58
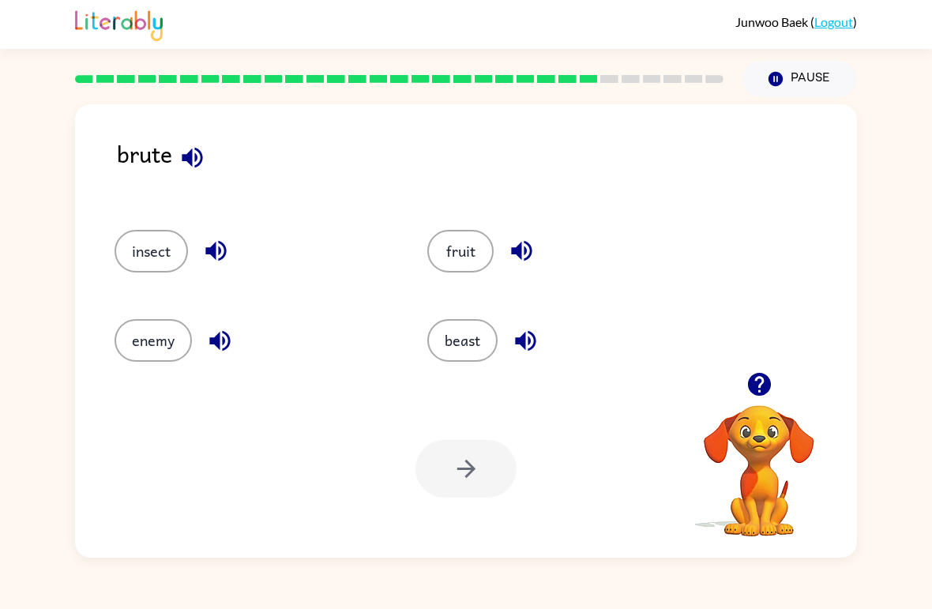
click at [152, 355] on button "enemy" at bounding box center [153, 340] width 77 height 43
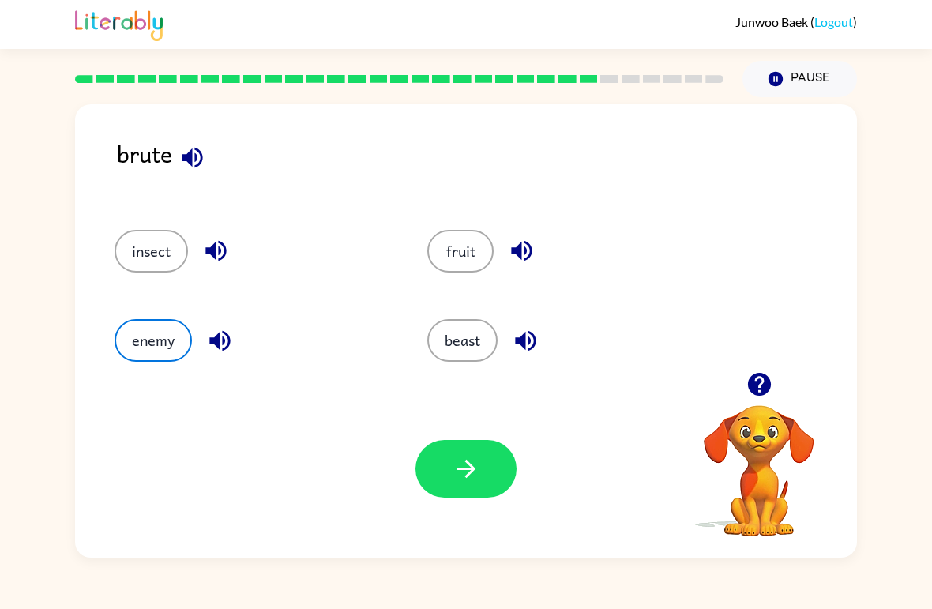
click at [469, 473] on icon "button" at bounding box center [466, 469] width 18 height 18
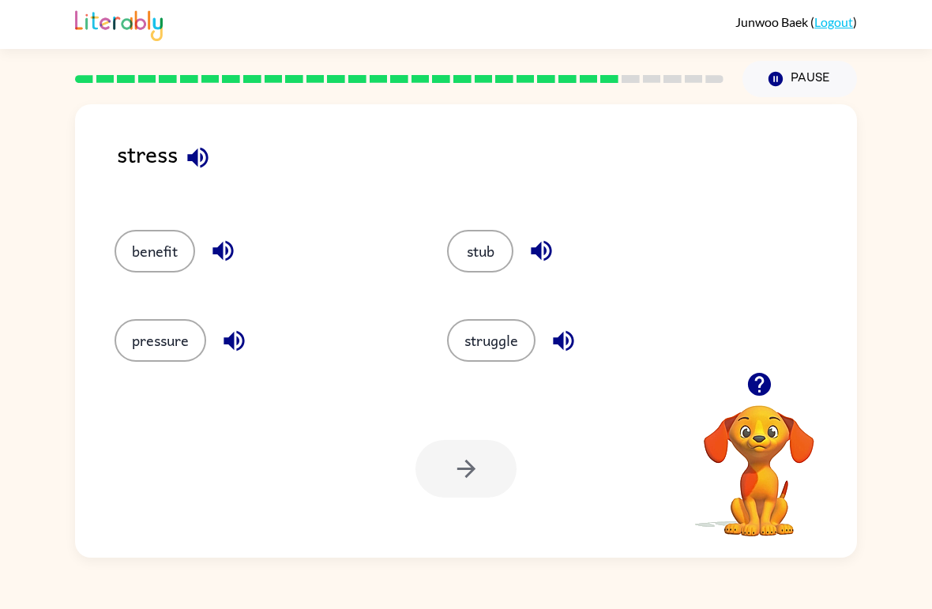
click at [149, 345] on button "pressure" at bounding box center [161, 340] width 92 height 43
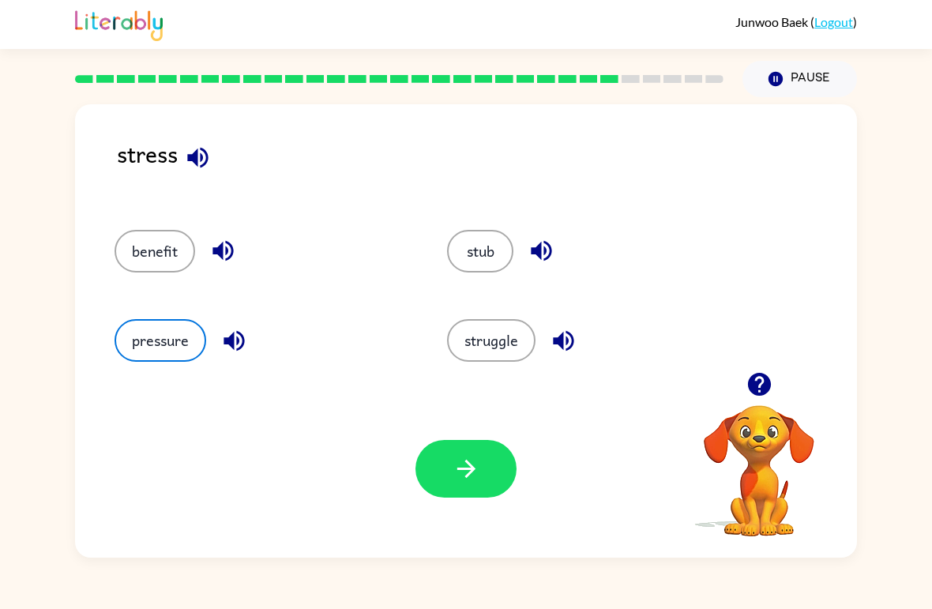
click at [453, 472] on icon "button" at bounding box center [467, 469] width 28 height 28
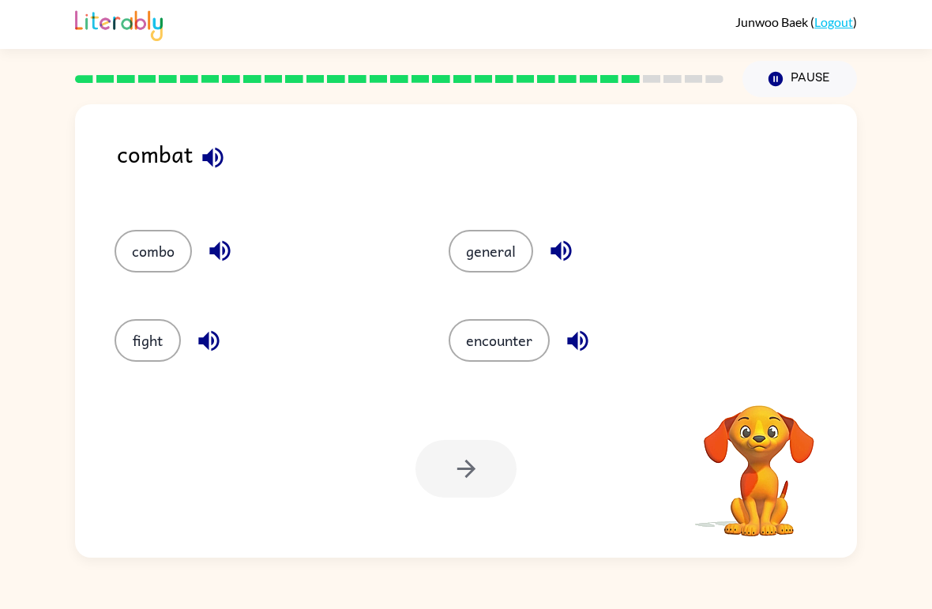
click at [136, 334] on button "fight" at bounding box center [148, 340] width 66 height 43
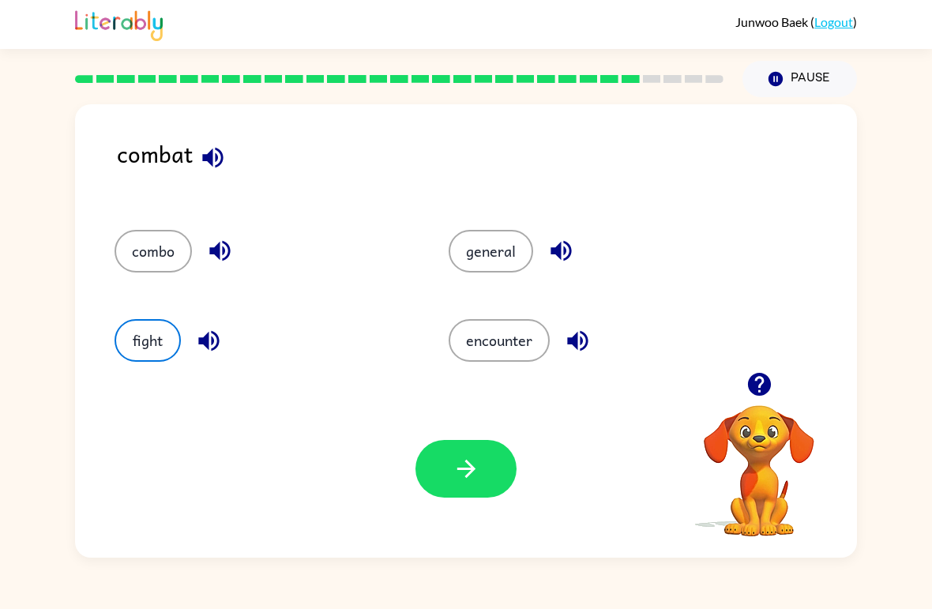
click at [421, 494] on div at bounding box center [466, 469] width 101 height 58
click at [148, 247] on button "combo" at bounding box center [153, 251] width 77 height 43
click at [140, 344] on button "fight" at bounding box center [148, 340] width 66 height 43
click at [438, 489] on button "button" at bounding box center [466, 469] width 101 height 58
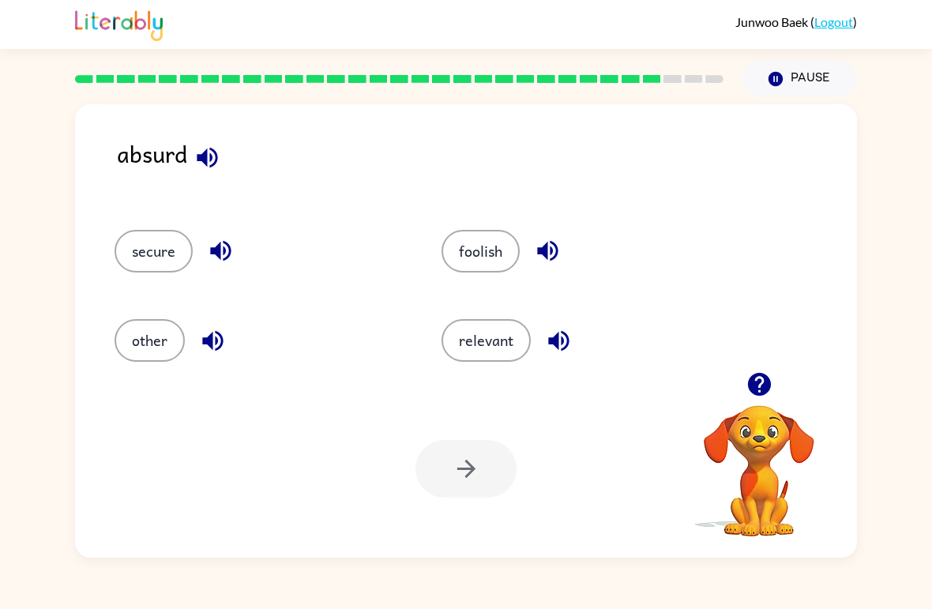
click at [472, 254] on button "foolish" at bounding box center [481, 251] width 78 height 43
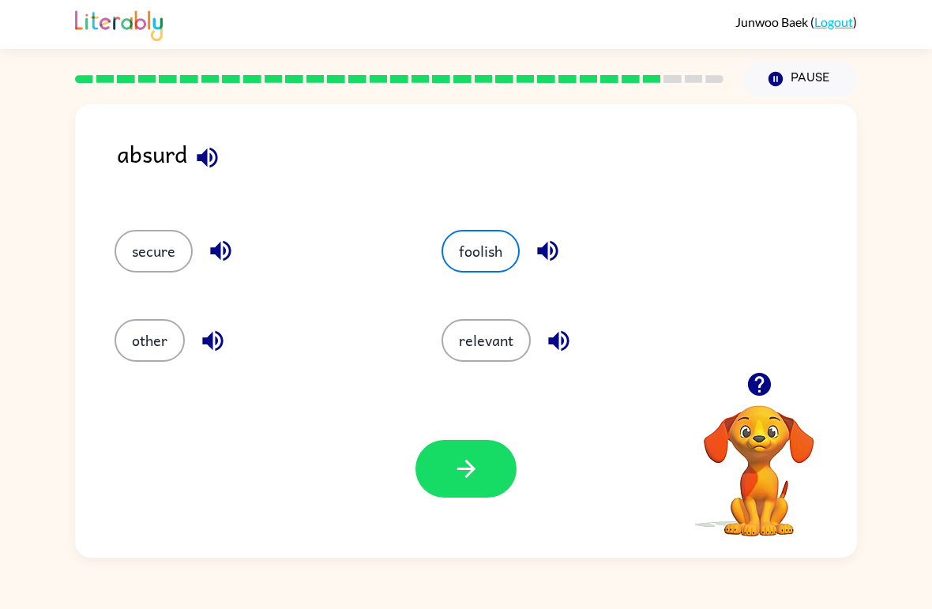
click at [115, 267] on div "secure" at bounding box center [260, 251] width 291 height 43
click at [472, 458] on icon "button" at bounding box center [467, 469] width 28 height 28
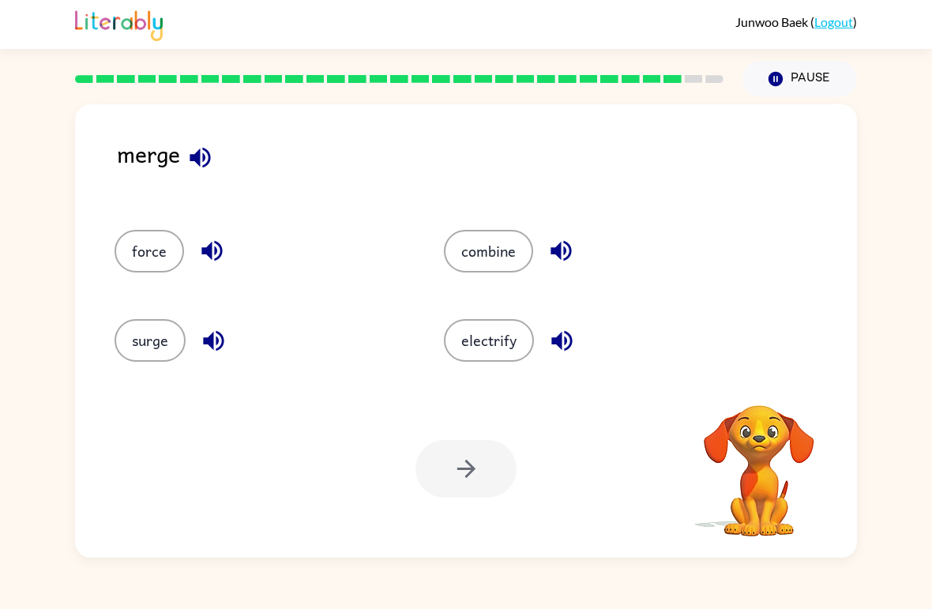
click at [478, 240] on button "combine" at bounding box center [488, 251] width 89 height 43
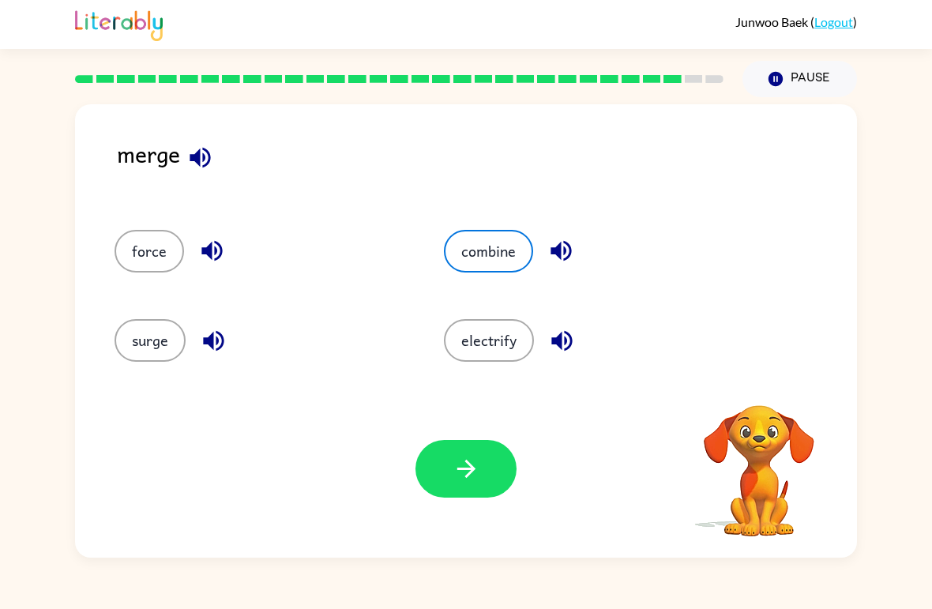
click at [469, 471] on icon "button" at bounding box center [467, 469] width 28 height 28
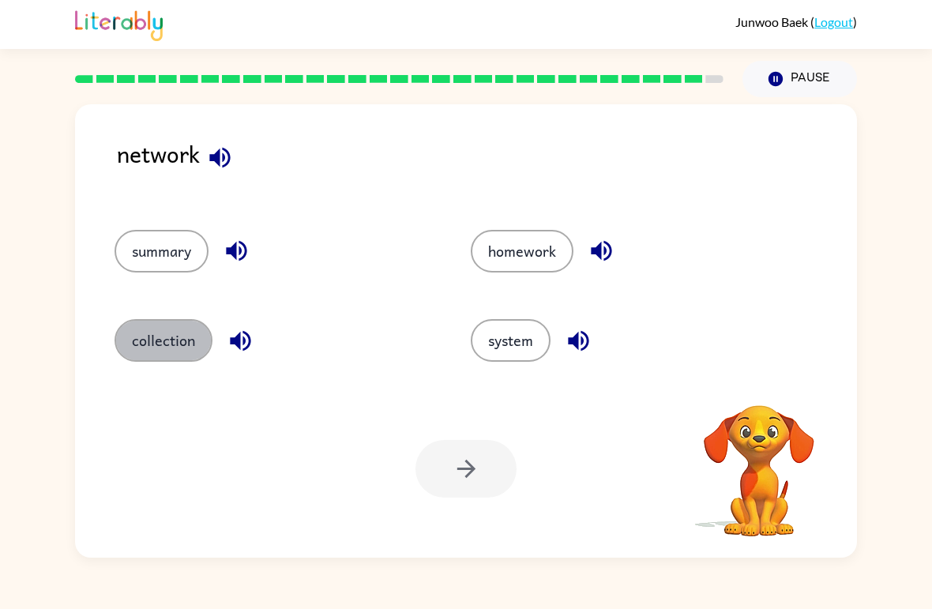
click at [134, 356] on button "collection" at bounding box center [164, 340] width 98 height 43
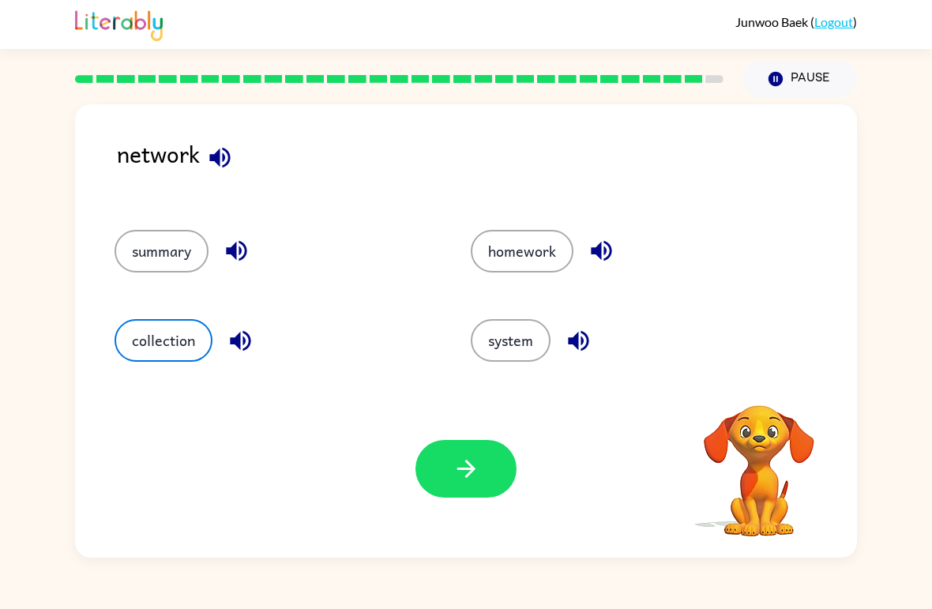
click at [453, 468] on icon "button" at bounding box center [467, 469] width 28 height 28
